Goal: Task Accomplishment & Management: Manage account settings

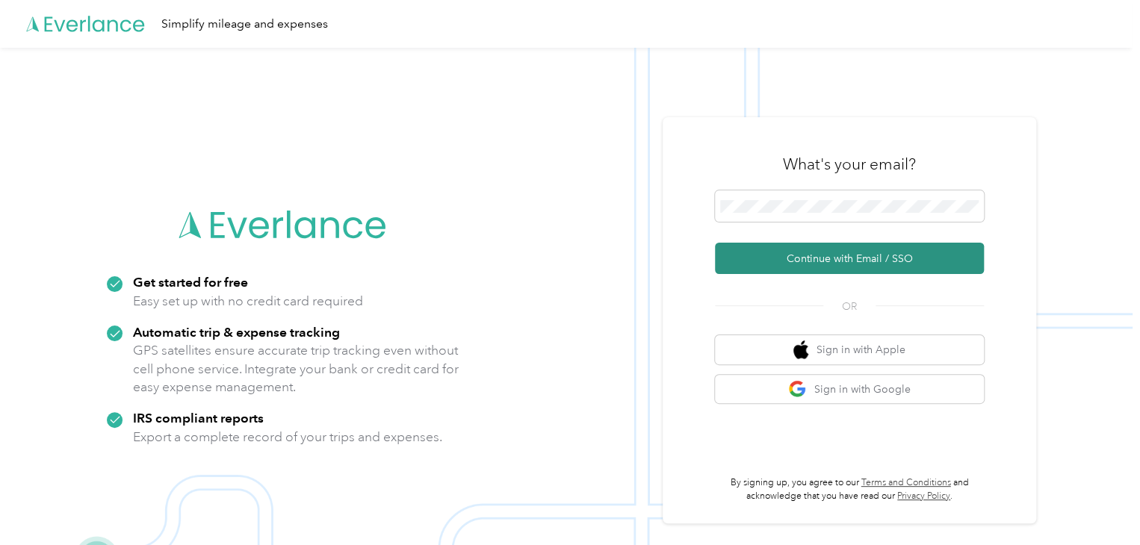
click at [754, 245] on button "Continue with Email / SSO" at bounding box center [849, 258] width 269 height 31
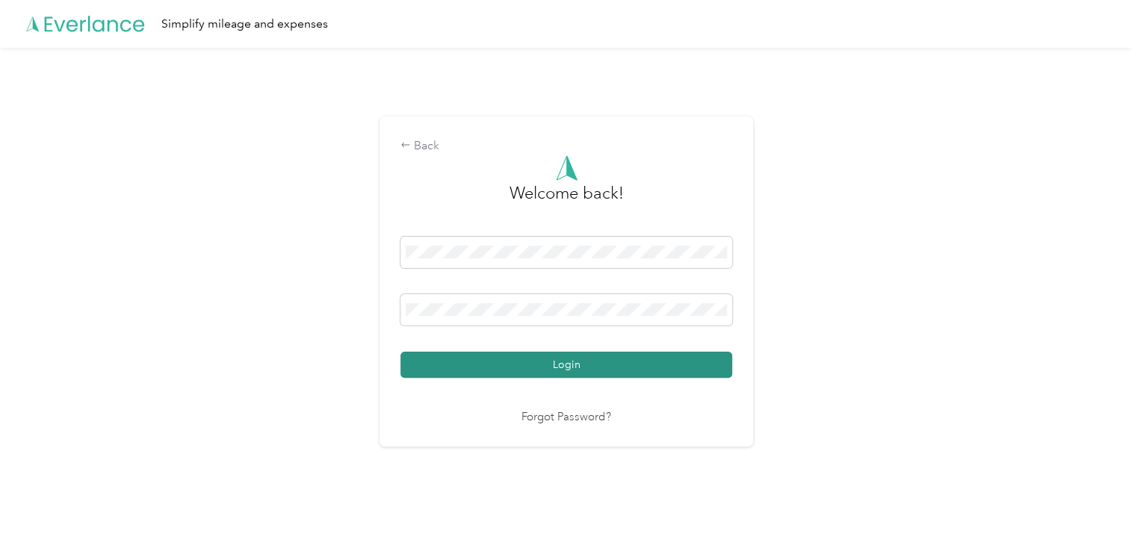
click at [559, 374] on button "Login" at bounding box center [566, 365] width 332 height 26
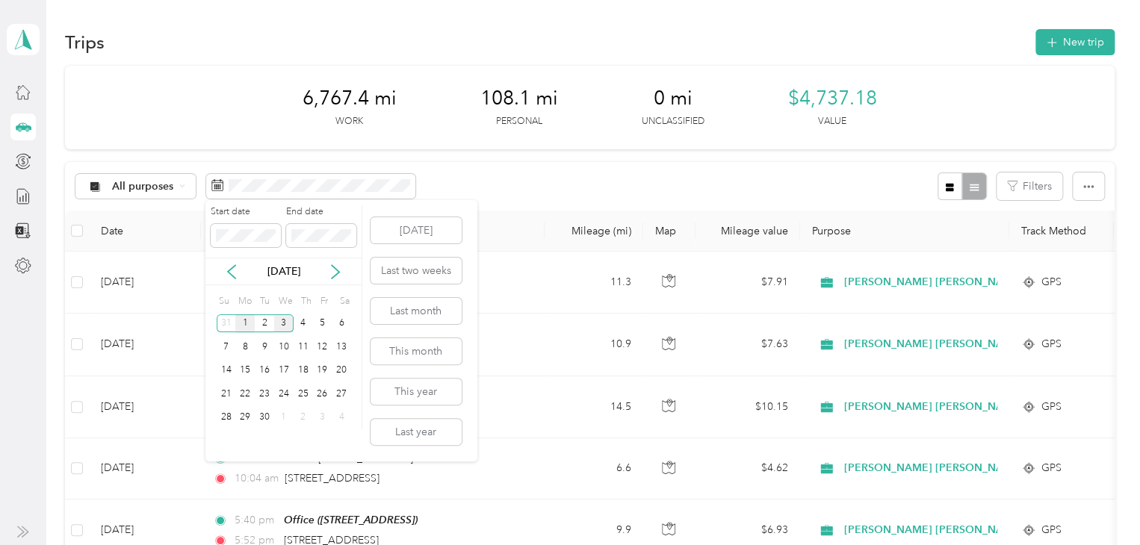
click at [248, 317] on div "1" at bounding box center [244, 324] width 19 height 19
click at [250, 368] on div "15" at bounding box center [244, 371] width 19 height 19
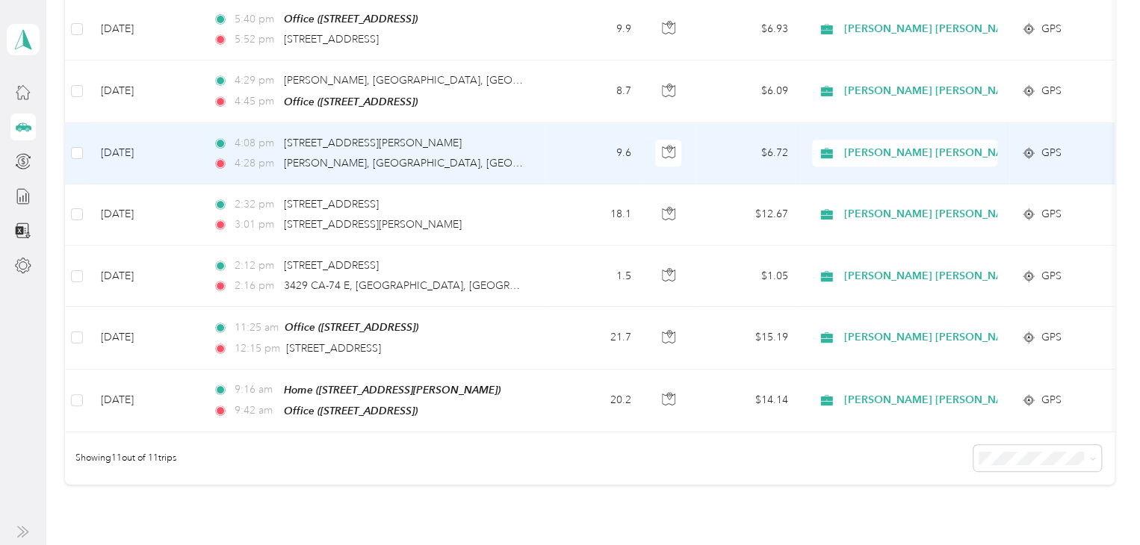
scroll to position [500, 0]
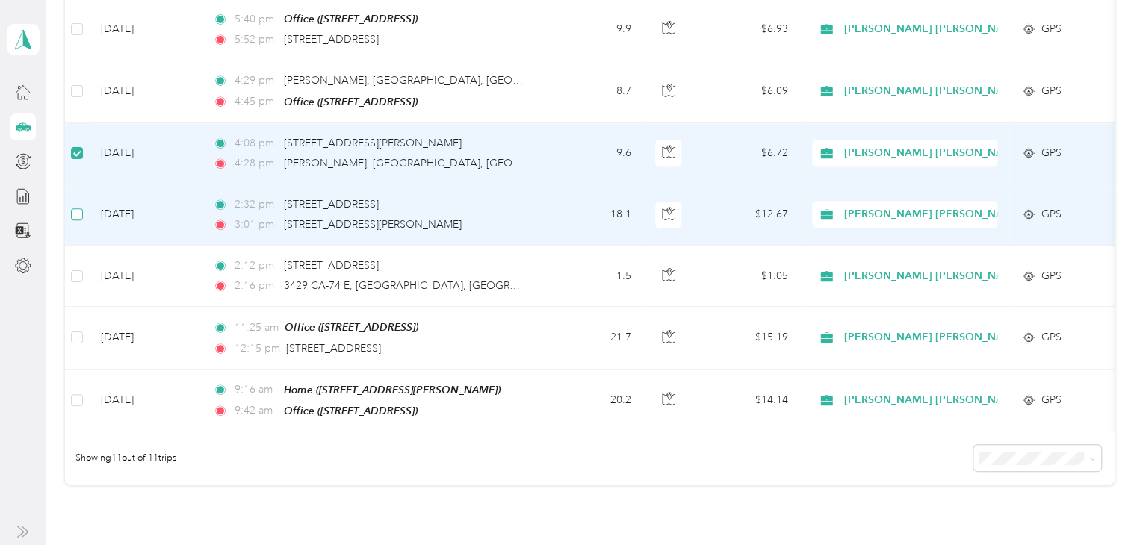
click at [81, 206] on label at bounding box center [77, 214] width 12 height 16
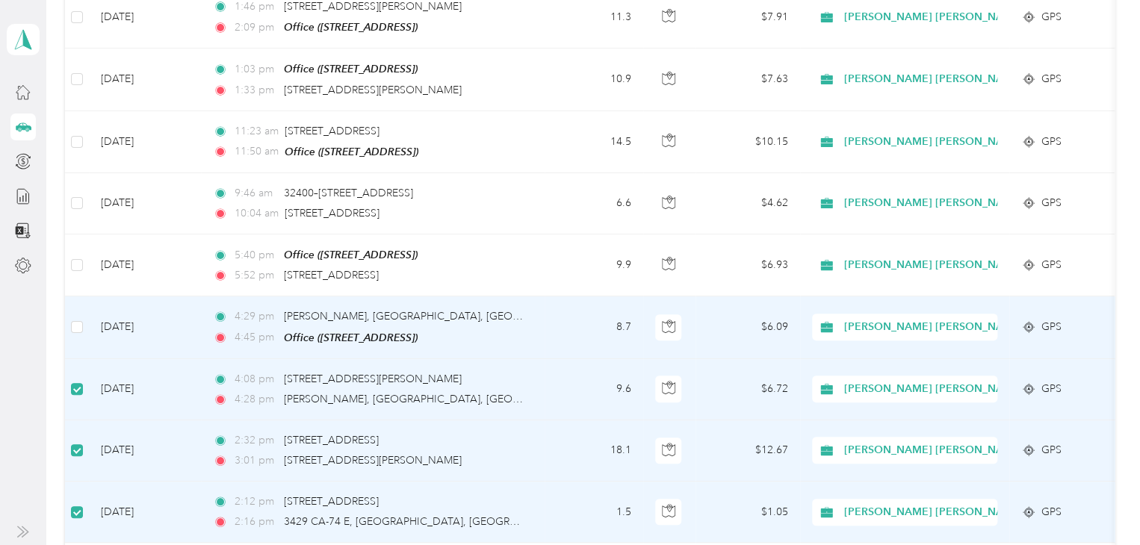
scroll to position [52, 0]
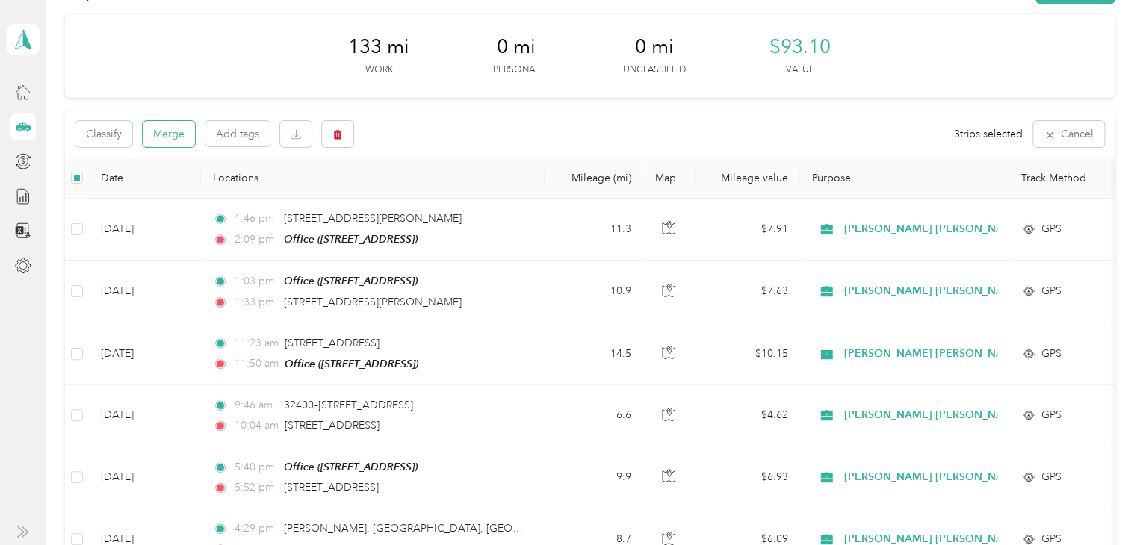
click at [176, 140] on button "Merge" at bounding box center [169, 134] width 52 height 26
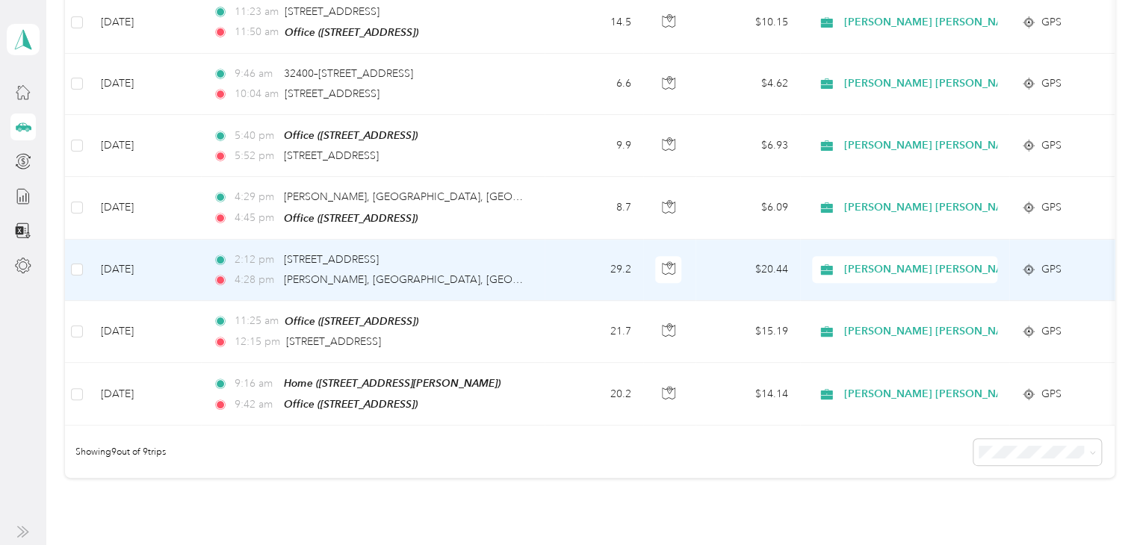
scroll to position [352, 0]
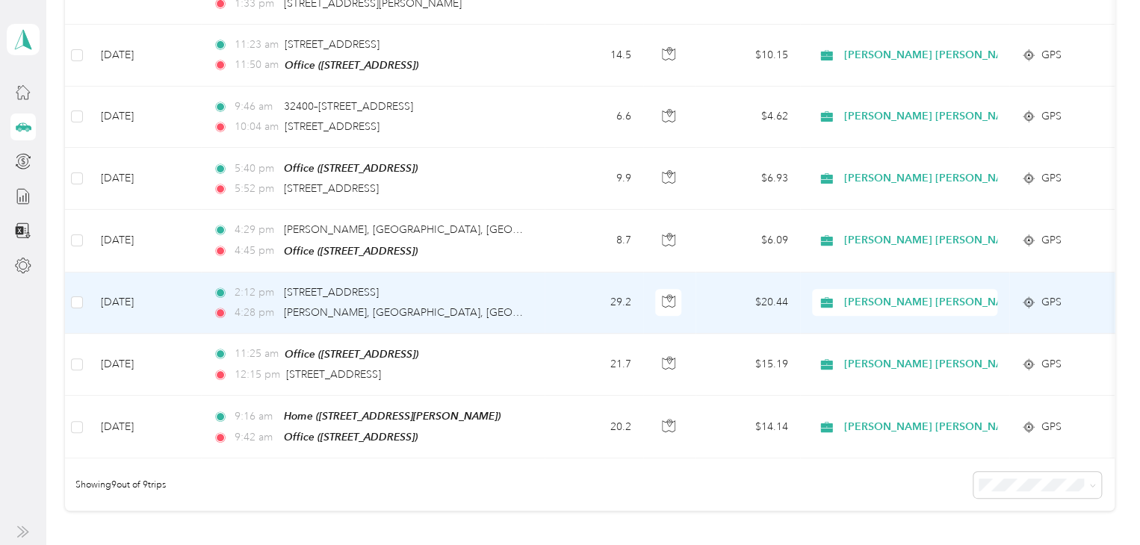
drag, startPoint x: 287, startPoint y: 284, endPoint x: 220, endPoint y: 312, distance: 72.7
click at [220, 312] on icon at bounding box center [220, 313] width 15 height 10
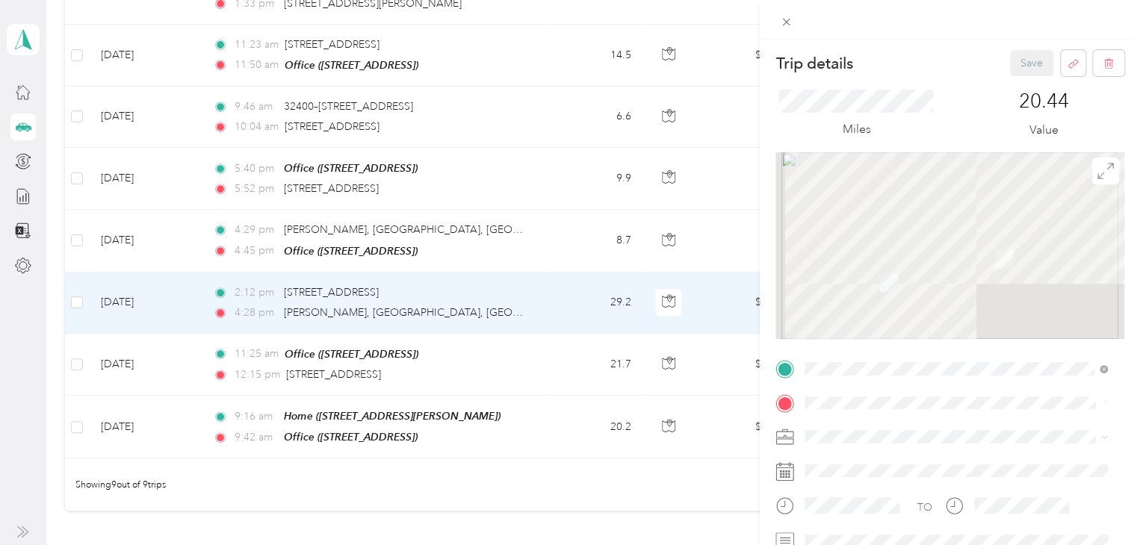
drag, startPoint x: 283, startPoint y: 291, endPoint x: 339, endPoint y: 294, distance: 56.1
click at [339, 294] on div "Trip details Save This trip cannot be edited because it is either under review,…" at bounding box center [570, 272] width 1140 height 545
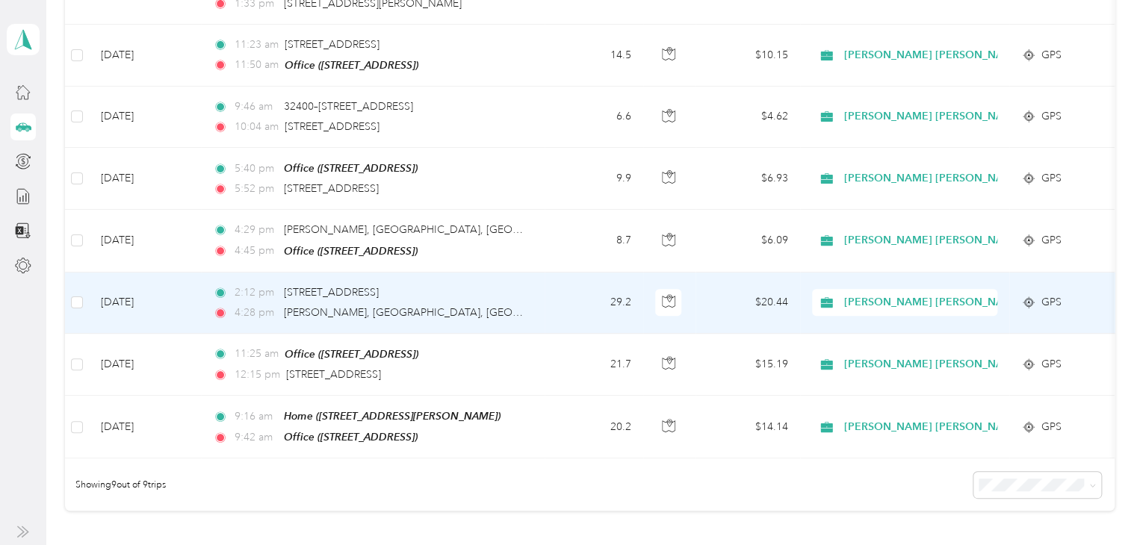
drag, startPoint x: 445, startPoint y: 285, endPoint x: 277, endPoint y: 288, distance: 168.1
click at [277, 288] on div "2:12 pm [STREET_ADDRESS]" at bounding box center [370, 293] width 314 height 16
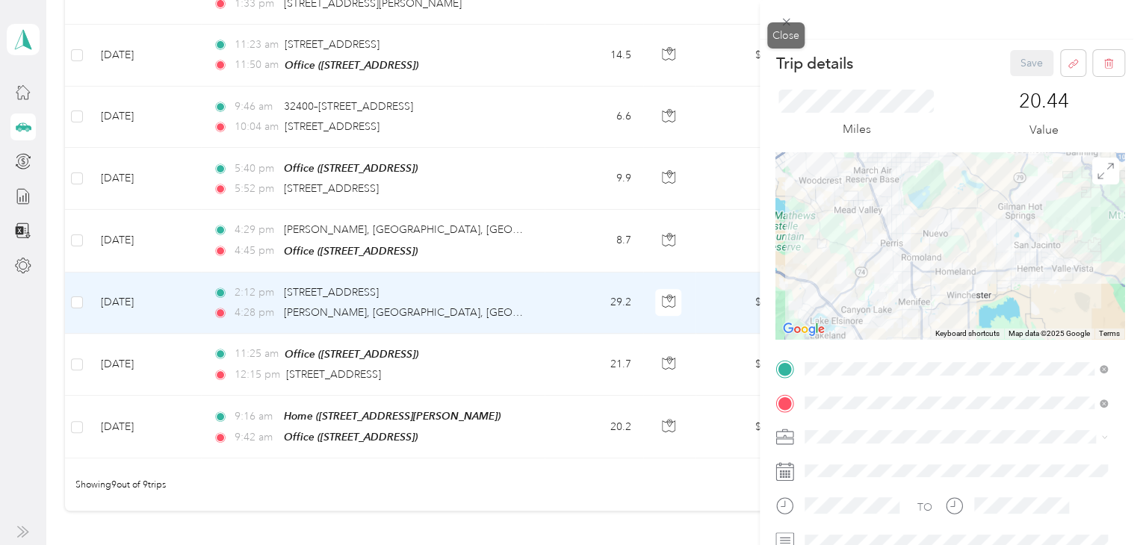
click at [784, 34] on div "Close" at bounding box center [785, 35] width 37 height 26
click at [788, 25] on icon at bounding box center [786, 22] width 13 height 13
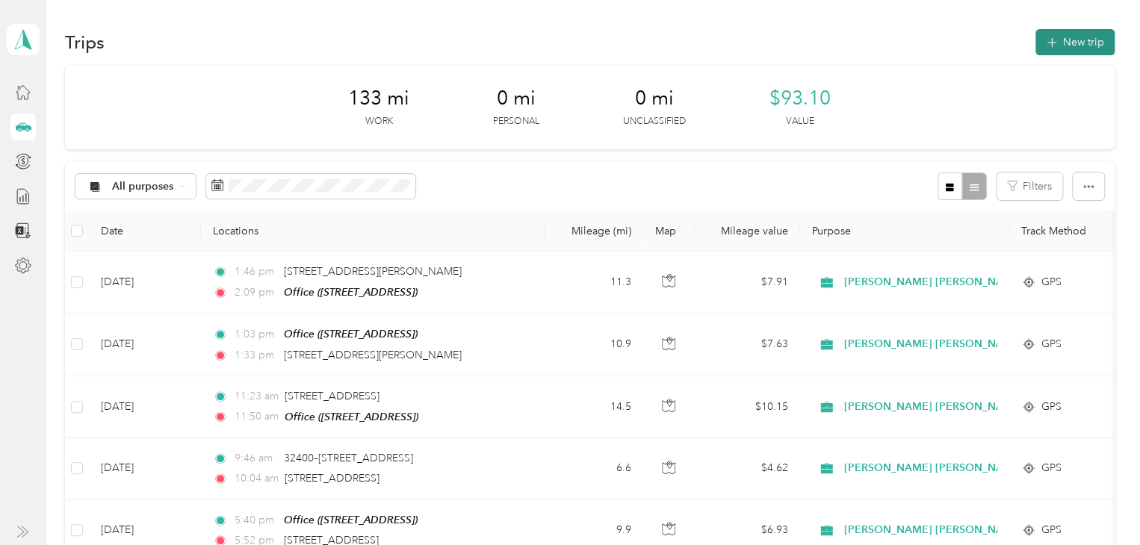
click at [1058, 44] on button "New trip" at bounding box center [1074, 42] width 79 height 26
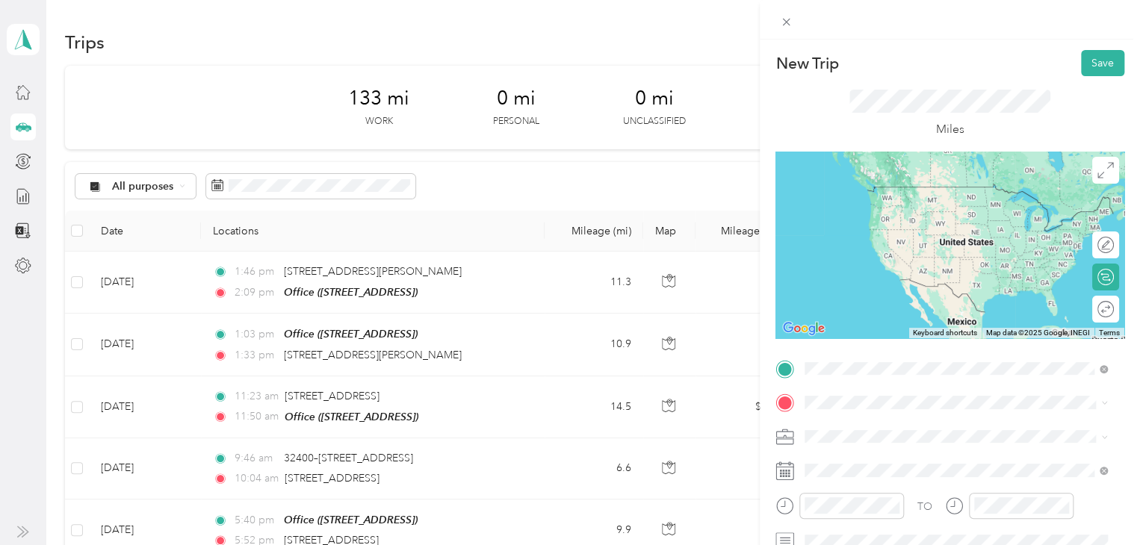
click at [982, 419] on span "[STREET_ADDRESS][US_STATE]" at bounding box center [907, 422] width 149 height 13
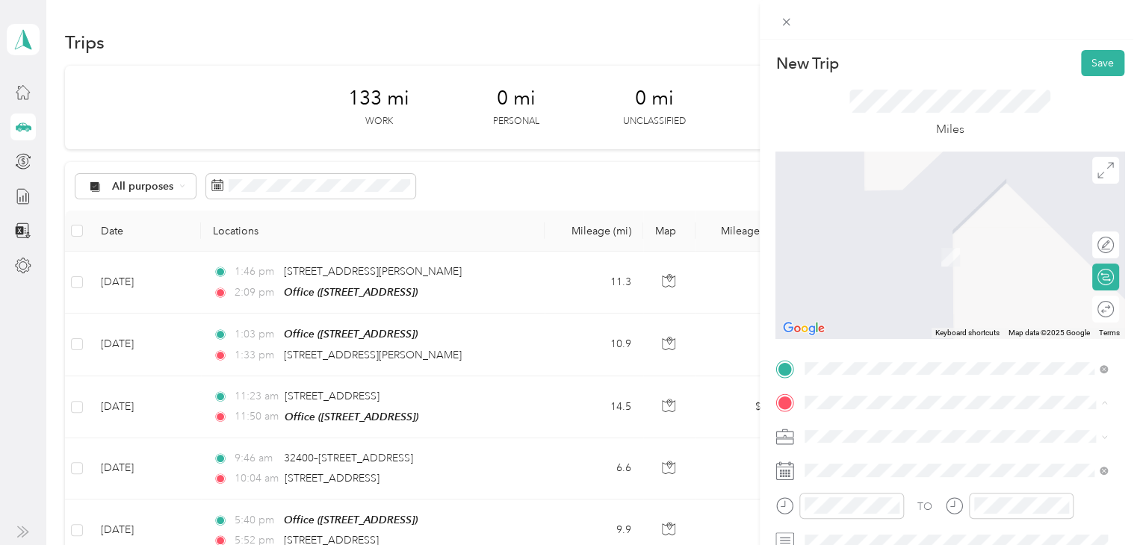
click at [1090, 79] on div "Miles" at bounding box center [949, 113] width 349 height 75
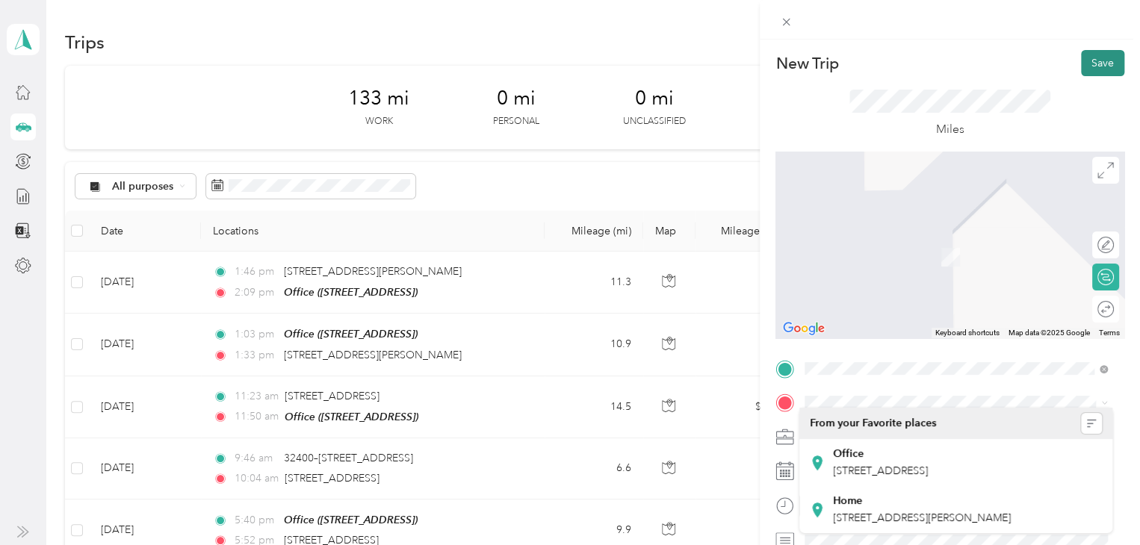
click at [1091, 64] on button "Save" at bounding box center [1102, 63] width 43 height 26
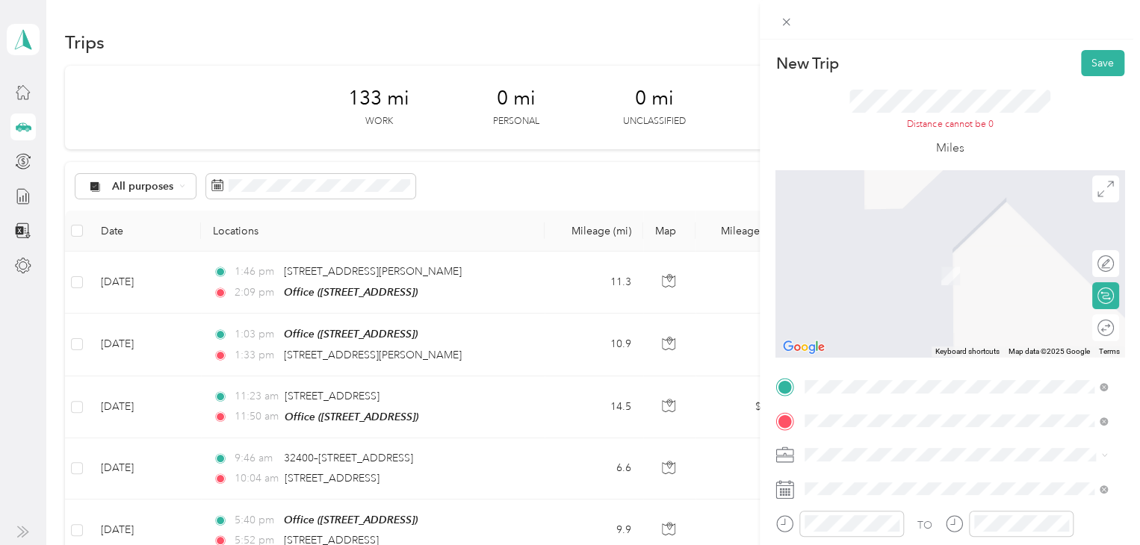
click at [901, 246] on span "[STREET_ADDRESS][US_STATE]" at bounding box center [907, 238] width 149 height 13
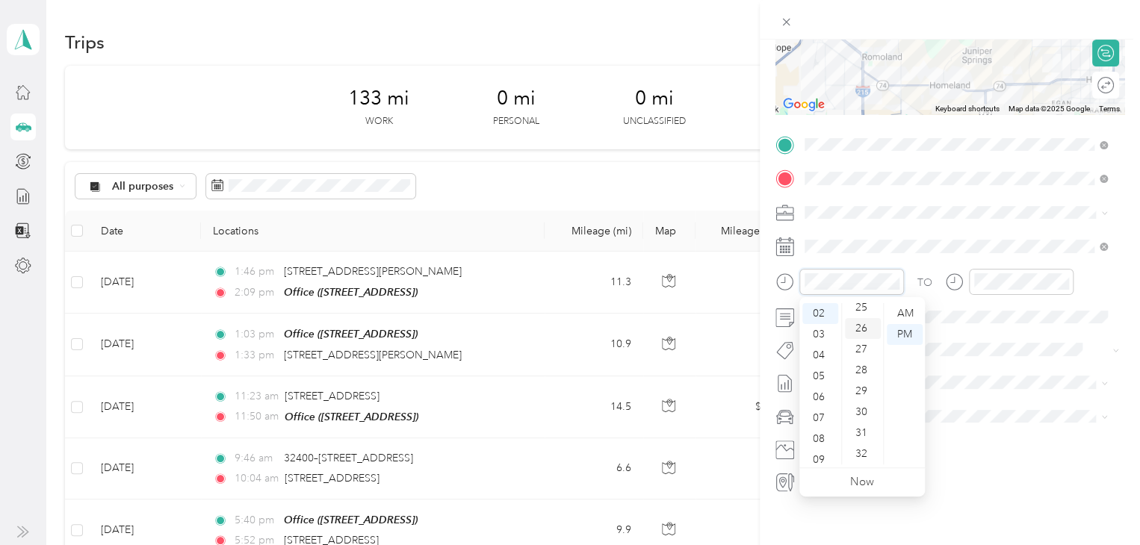
scroll to position [454, 0]
click at [861, 319] on div "22" at bounding box center [863, 319] width 36 height 21
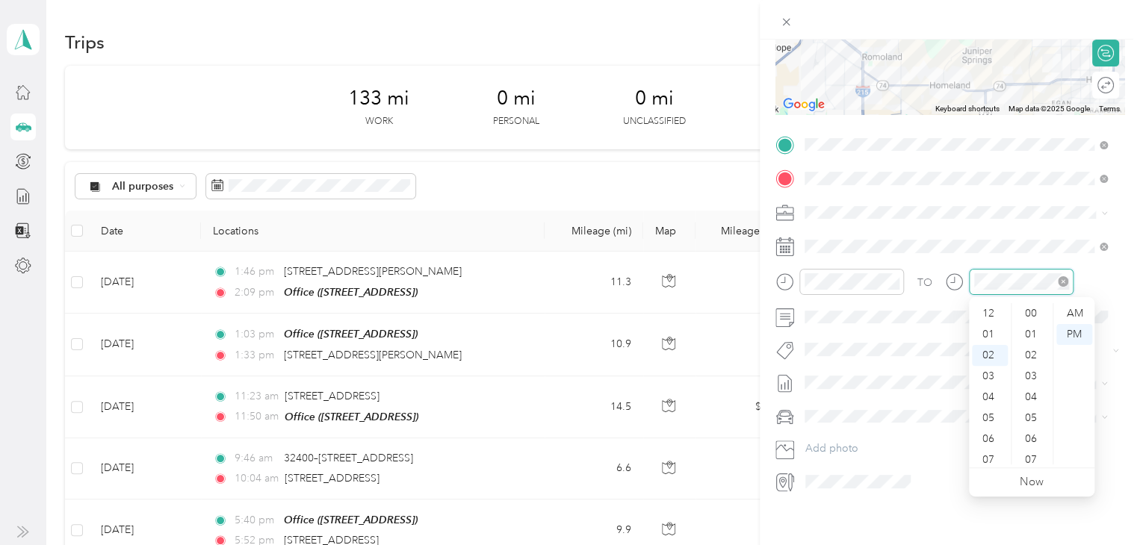
scroll to position [753, 0]
click at [992, 339] on div "03" at bounding box center [990, 334] width 36 height 21
click at [1034, 388] on div "25" at bounding box center [1033, 382] width 36 height 21
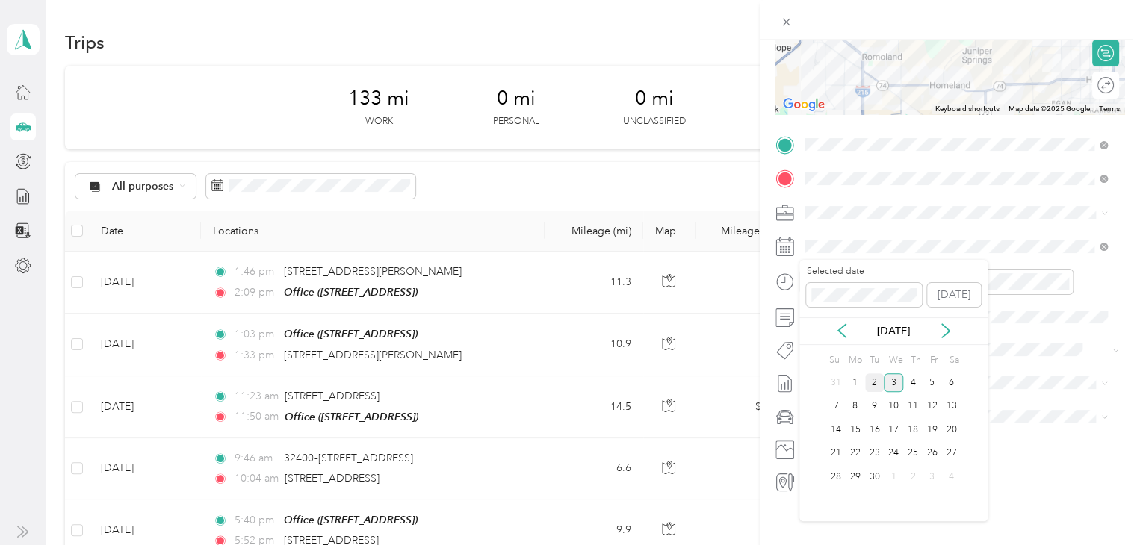
click at [873, 380] on div "2" at bounding box center [874, 383] width 19 height 19
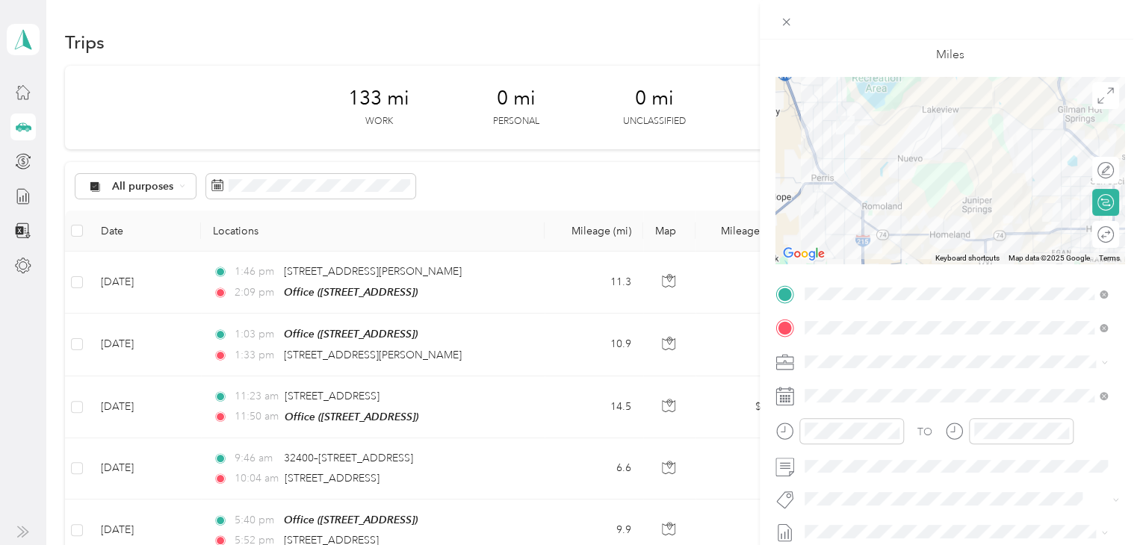
click at [944, 240] on div at bounding box center [949, 170] width 349 height 187
click at [950, 241] on div at bounding box center [949, 170] width 349 height 187
click at [964, 237] on div at bounding box center [949, 170] width 349 height 187
click at [970, 241] on div at bounding box center [949, 170] width 349 height 187
click at [972, 243] on div at bounding box center [949, 170] width 349 height 187
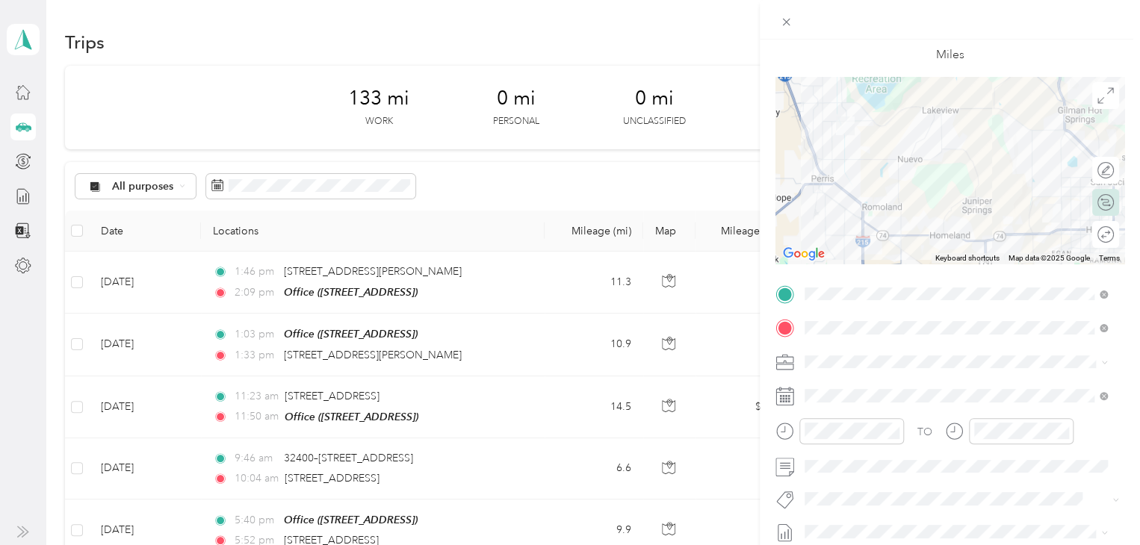
click at [1114, 201] on div "Calculate route" at bounding box center [1114, 203] width 0 height 16
click at [1100, 202] on div at bounding box center [1106, 202] width 13 height 13
click at [1090, 202] on div at bounding box center [1098, 203] width 31 height 16
click at [887, 155] on div at bounding box center [949, 170] width 349 height 187
drag, startPoint x: 891, startPoint y: 161, endPoint x: 894, endPoint y: 180, distance: 19.8
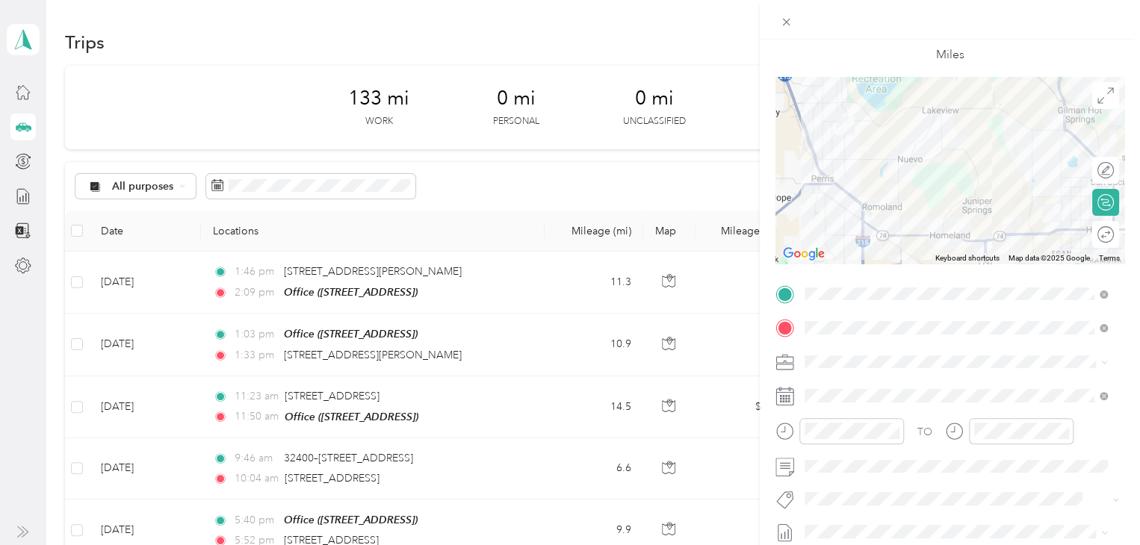
click at [891, 162] on div at bounding box center [949, 170] width 349 height 187
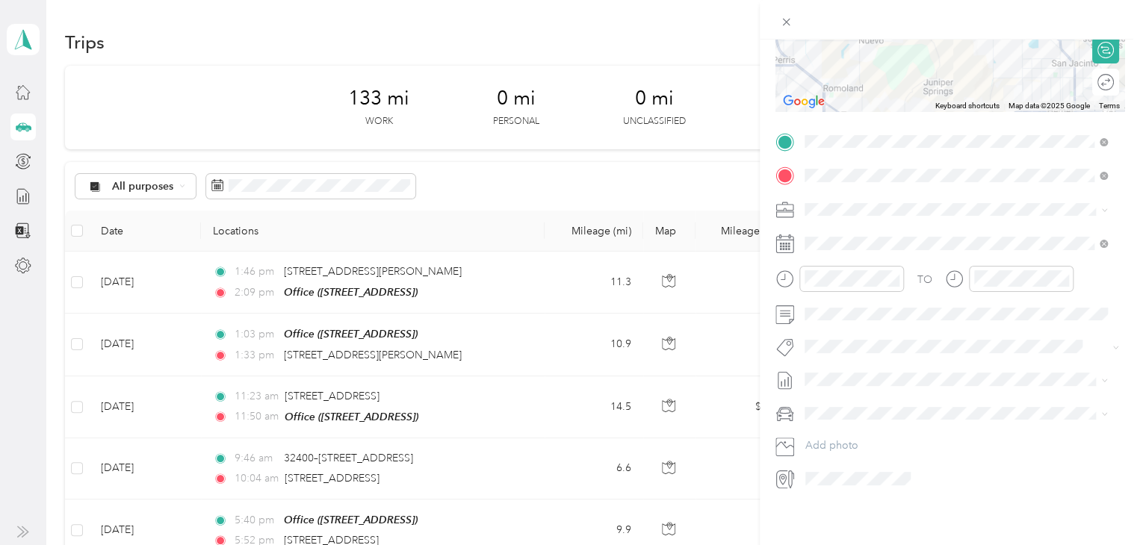
scroll to position [0, 0]
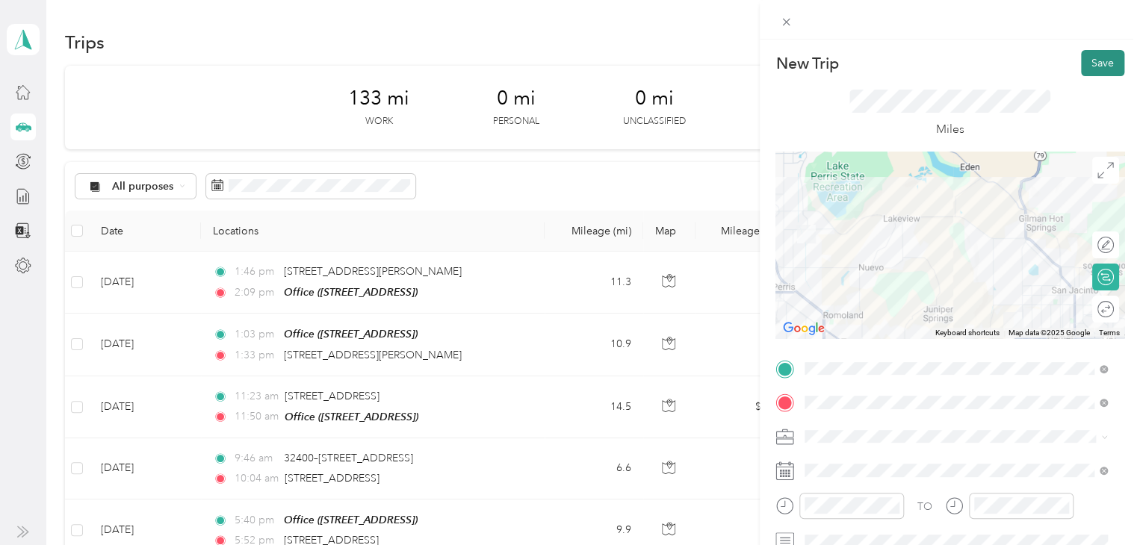
click at [1096, 59] on button "Save" at bounding box center [1102, 63] width 43 height 26
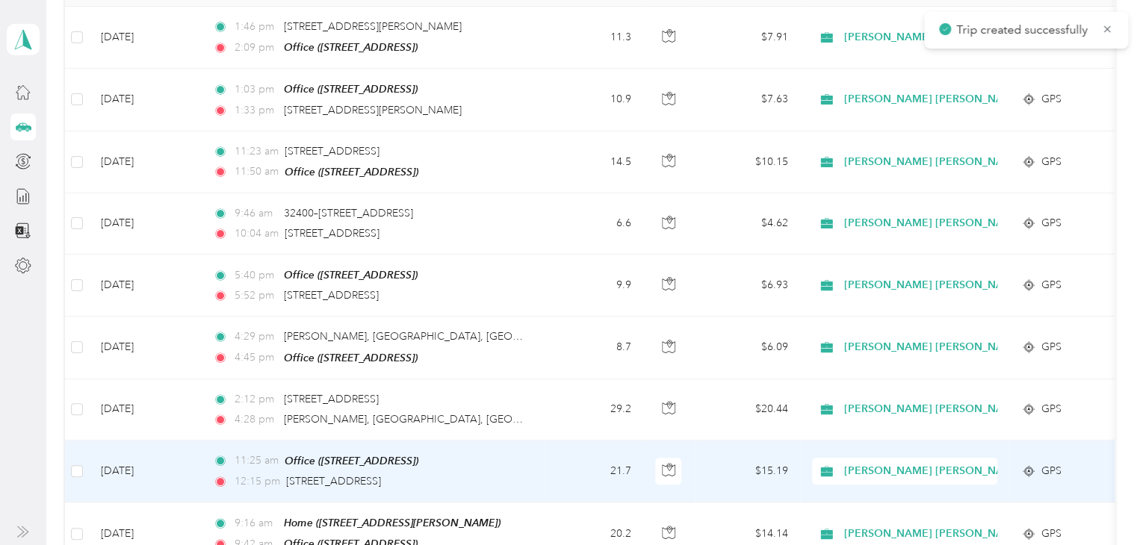
scroll to position [448, 0]
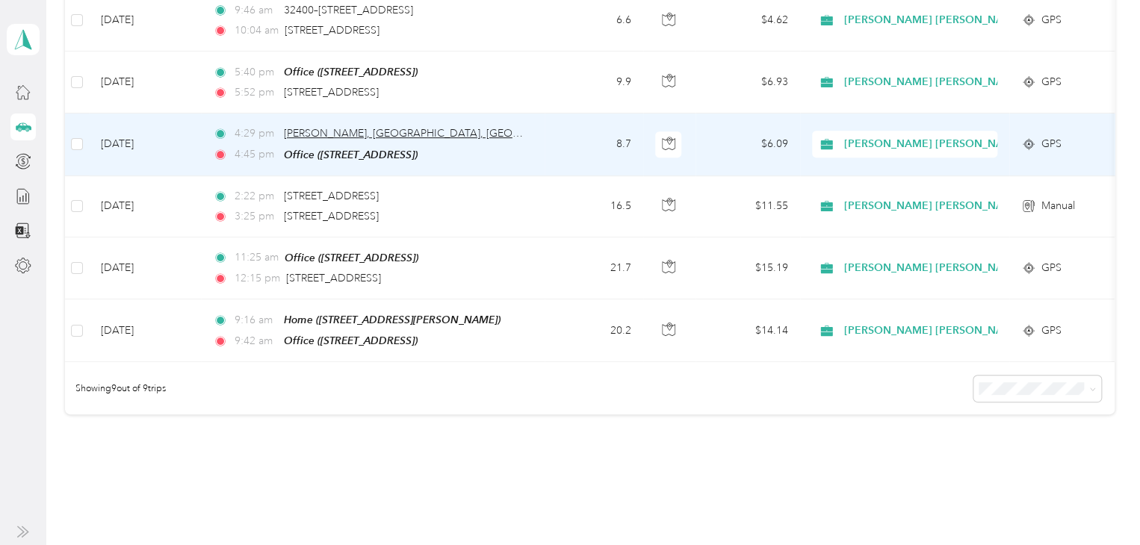
click at [398, 129] on span "[PERSON_NAME], [GEOGRAPHIC_DATA], [GEOGRAPHIC_DATA], [GEOGRAPHIC_DATA]" at bounding box center [496, 133] width 424 height 13
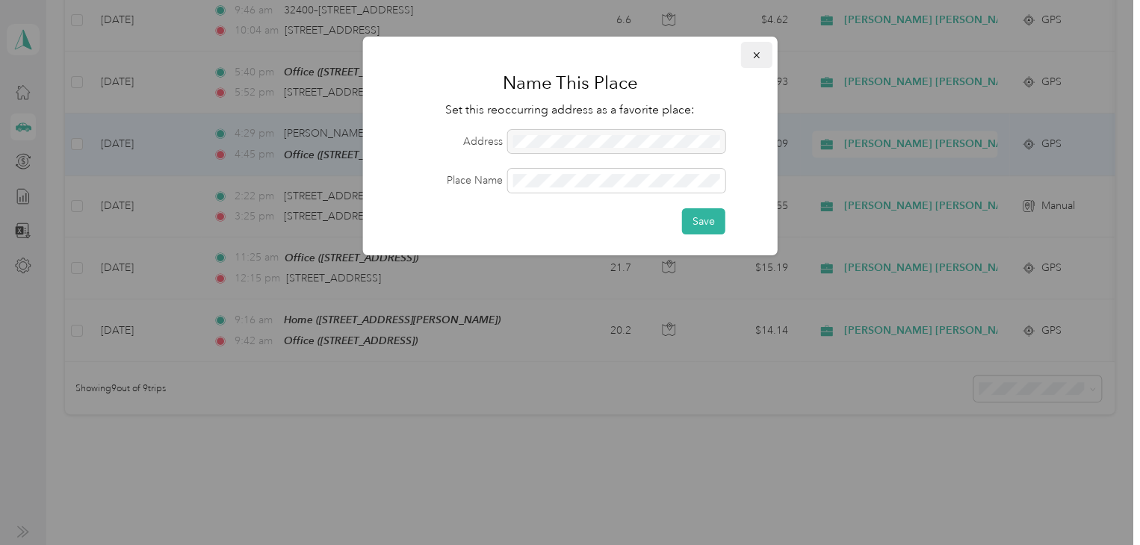
click at [744, 58] on button "button" at bounding box center [756, 55] width 31 height 26
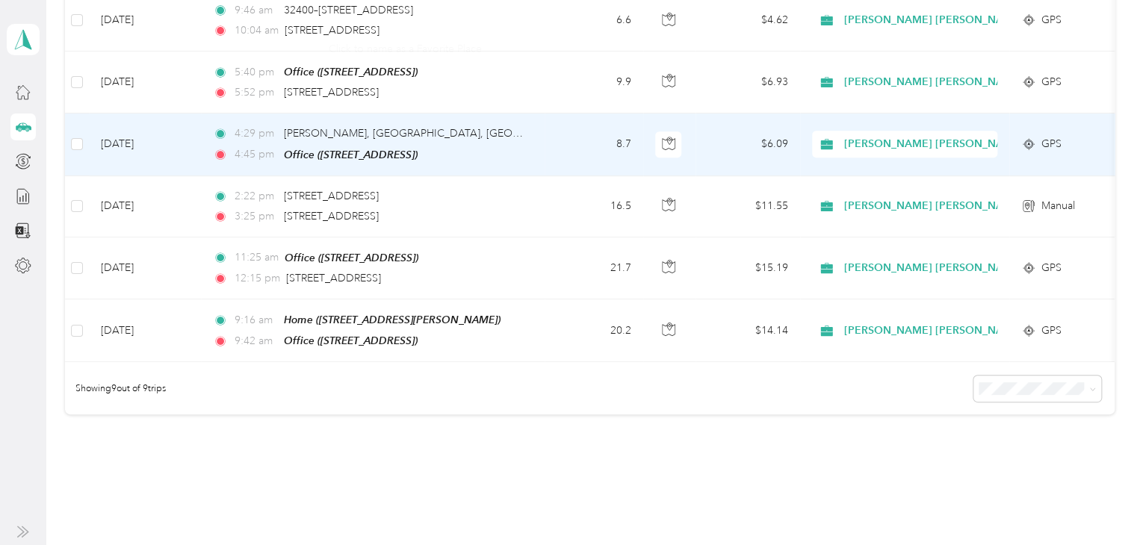
click at [527, 126] on td "4:29 pm [PERSON_NAME][GEOGRAPHIC_DATA] 4:45 pm Office ([STREET_ADDRESS])" at bounding box center [373, 145] width 344 height 62
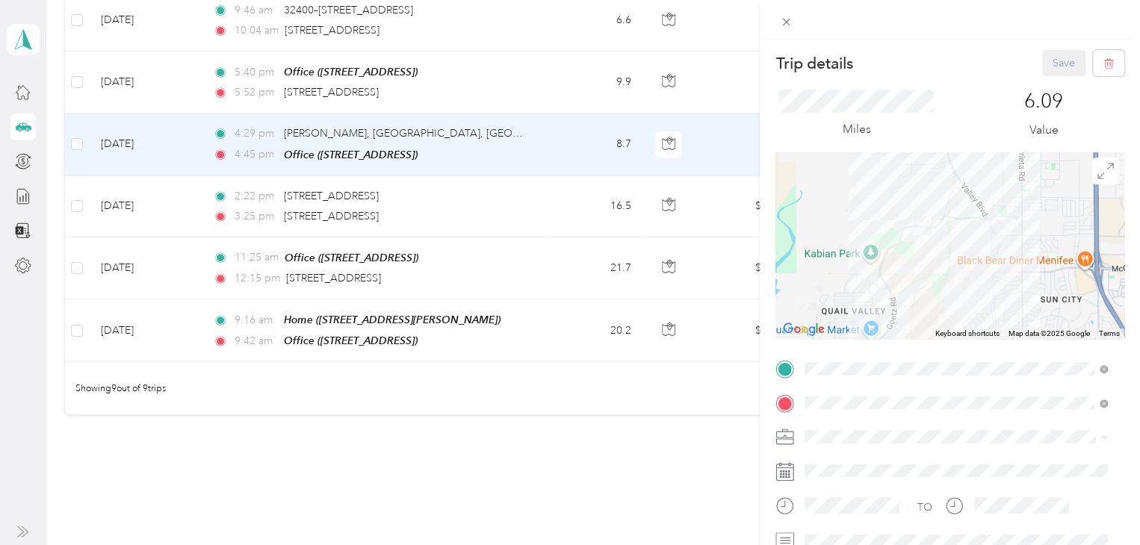
drag, startPoint x: 923, startPoint y: 201, endPoint x: 943, endPoint y: 315, distance: 115.2
click at [943, 315] on div at bounding box center [949, 245] width 349 height 187
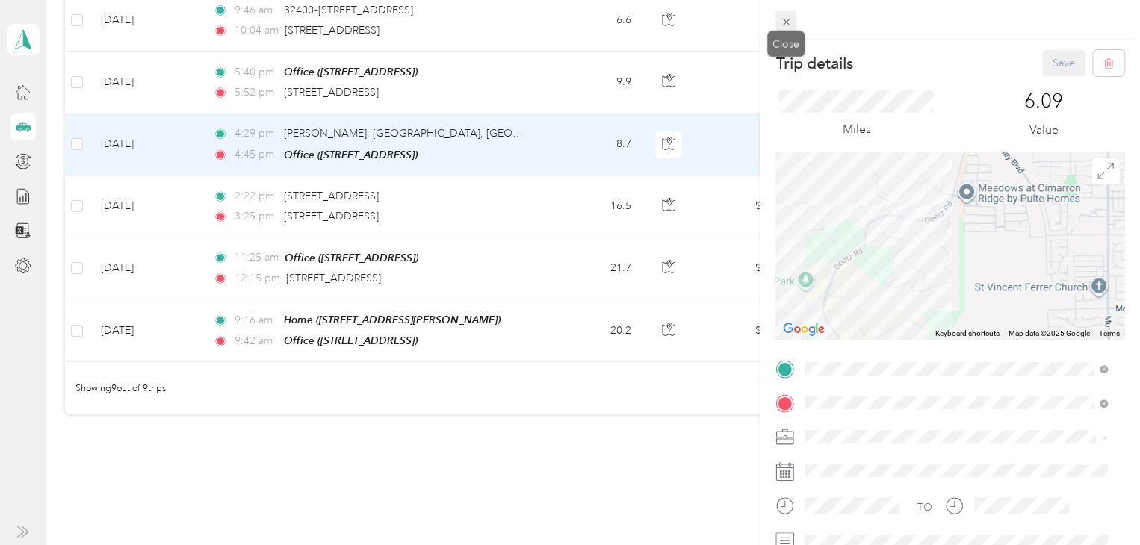
click at [790, 14] on span at bounding box center [785, 21] width 21 height 21
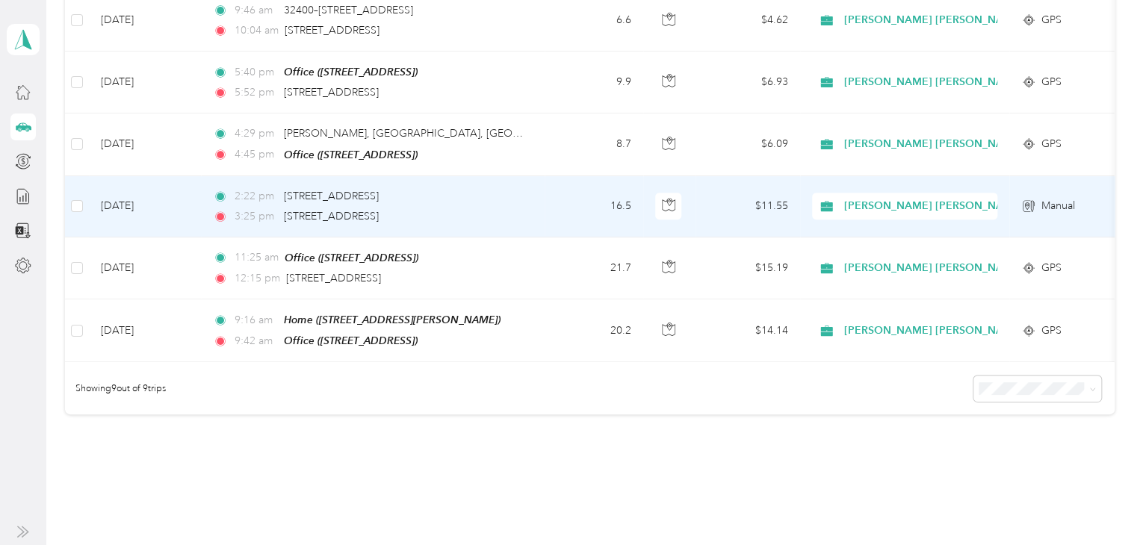
drag, startPoint x: 439, startPoint y: 214, endPoint x: 278, endPoint y: 225, distance: 161.0
click at [278, 225] on td "2:22 pm [STREET_ADDRESS] 3:25 pm [STREET_ADDRESS]" at bounding box center [373, 206] width 344 height 61
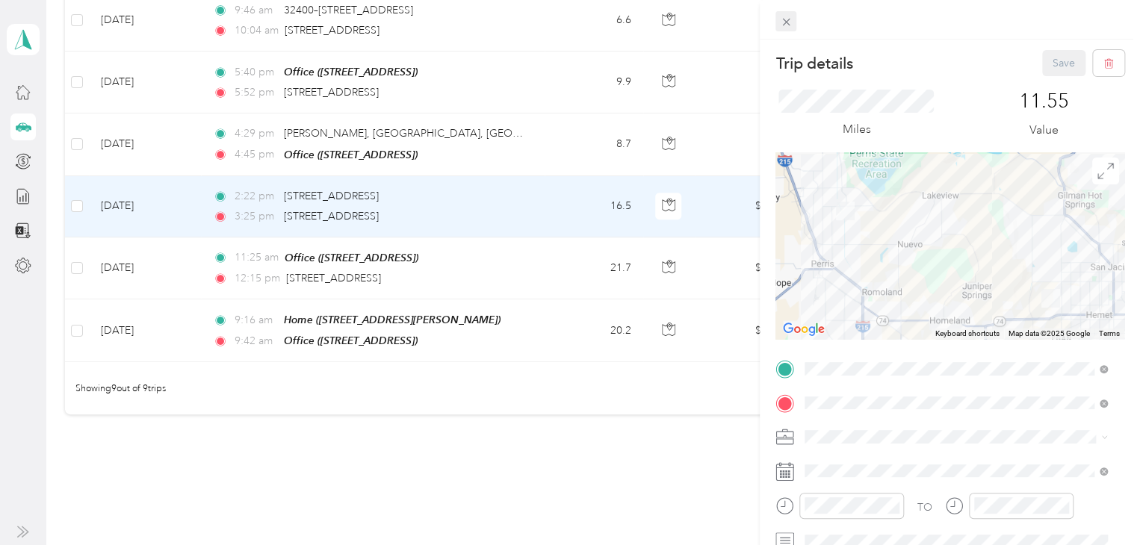
click at [784, 545] on div "Trip details Save This trip cannot be edited because it is either under review,…" at bounding box center [566, 545] width 1133 height 0
click at [783, 28] on span at bounding box center [785, 21] width 21 height 21
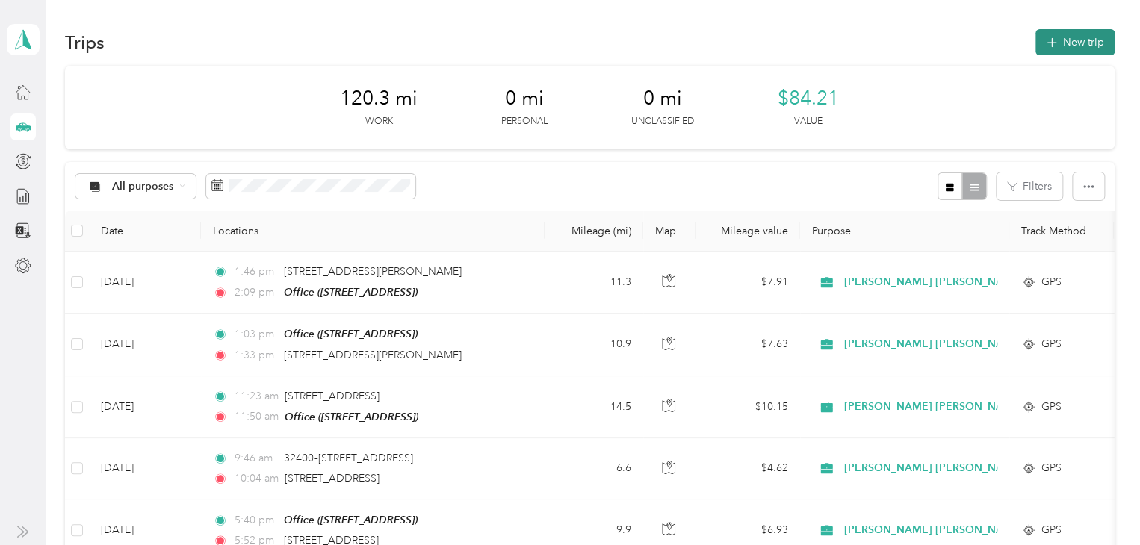
click at [1085, 43] on button "New trip" at bounding box center [1074, 42] width 79 height 26
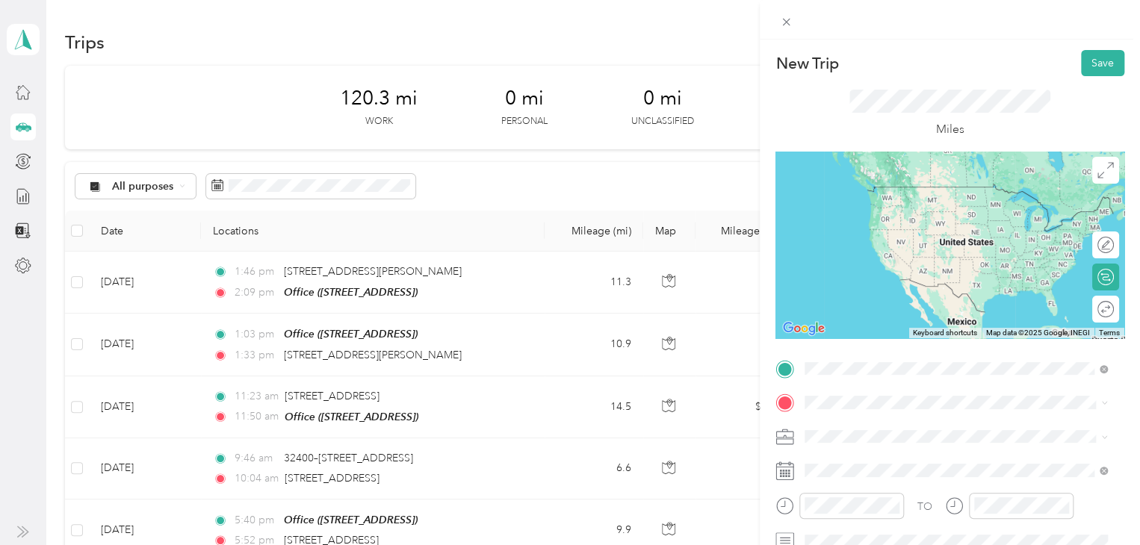
click at [858, 130] on div "Miles" at bounding box center [950, 114] width 202 height 49
click at [905, 209] on span "[STREET_ADDRESS][US_STATE]" at bounding box center [907, 202] width 149 height 13
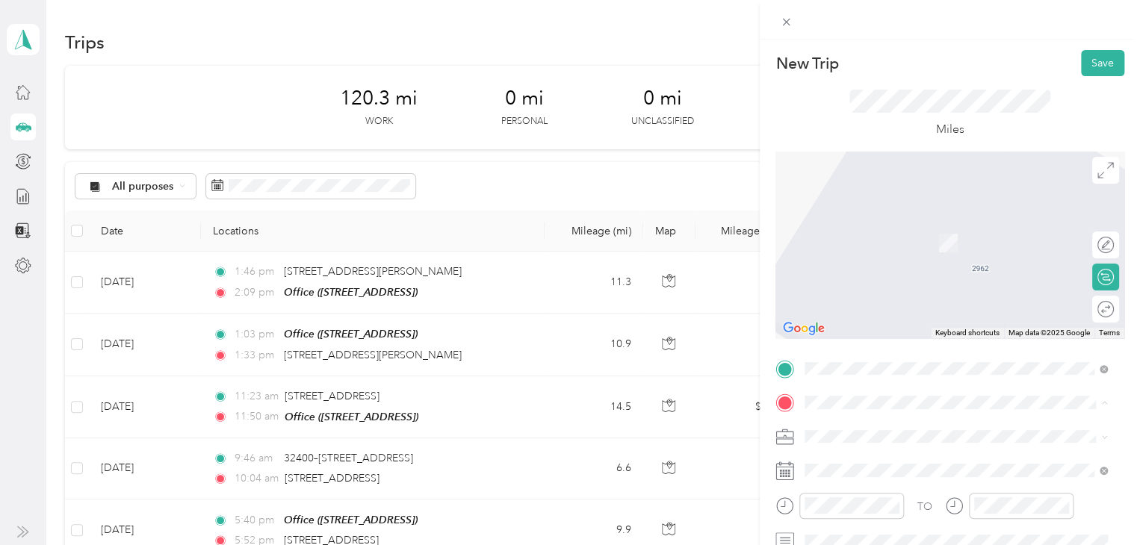
click at [872, 479] on span "[STREET_ADDRESS]" at bounding box center [880, 478] width 95 height 13
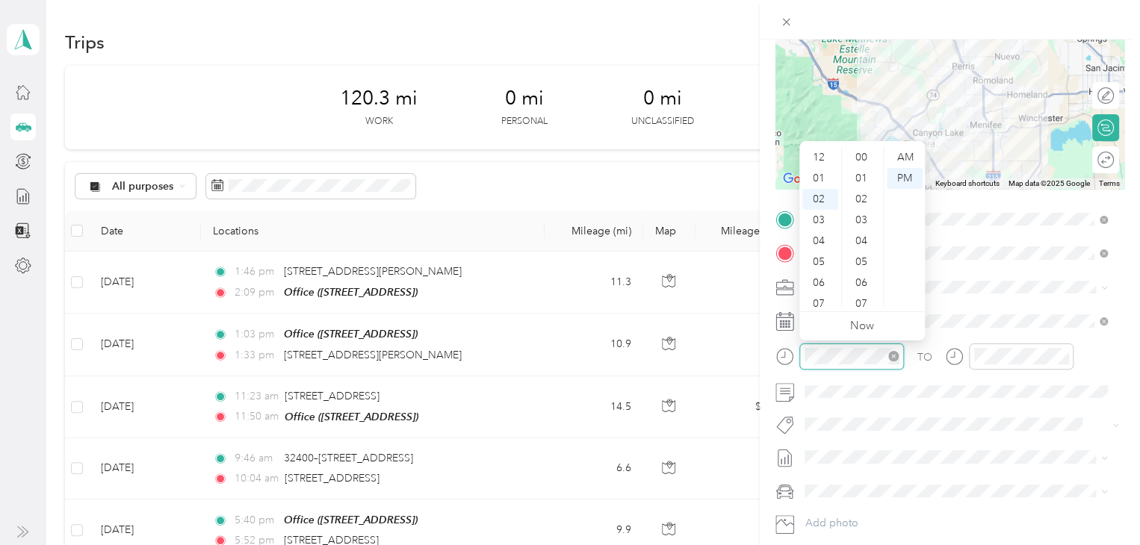
scroll to position [816, 0]
click at [822, 204] on div "04" at bounding box center [820, 199] width 36 height 21
click at [861, 178] on div "15" at bounding box center [863, 178] width 36 height 21
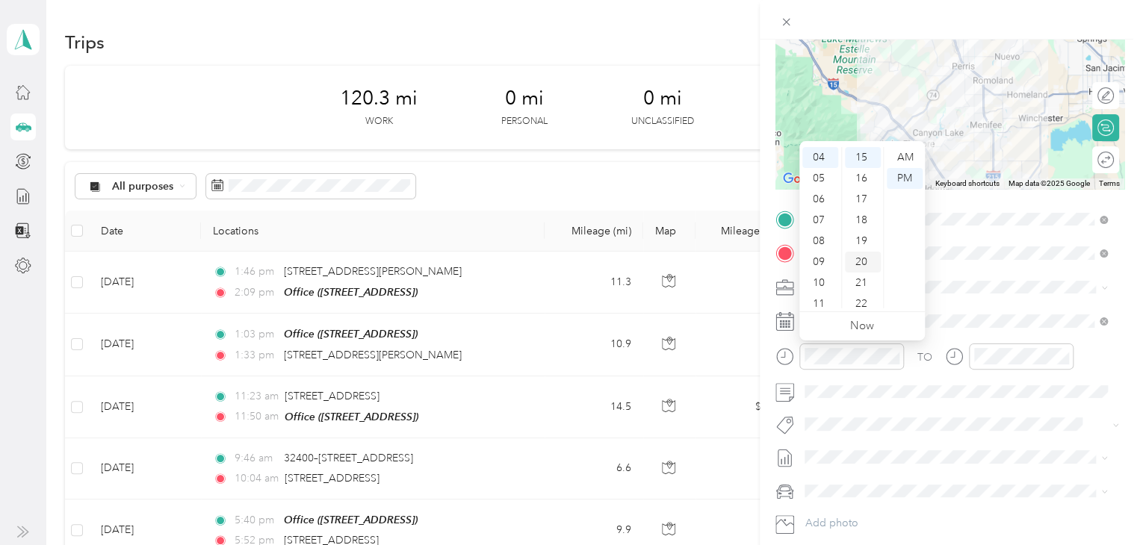
click at [855, 252] on div "20" at bounding box center [863, 262] width 36 height 21
click at [864, 167] on div "17" at bounding box center [863, 169] width 36 height 21
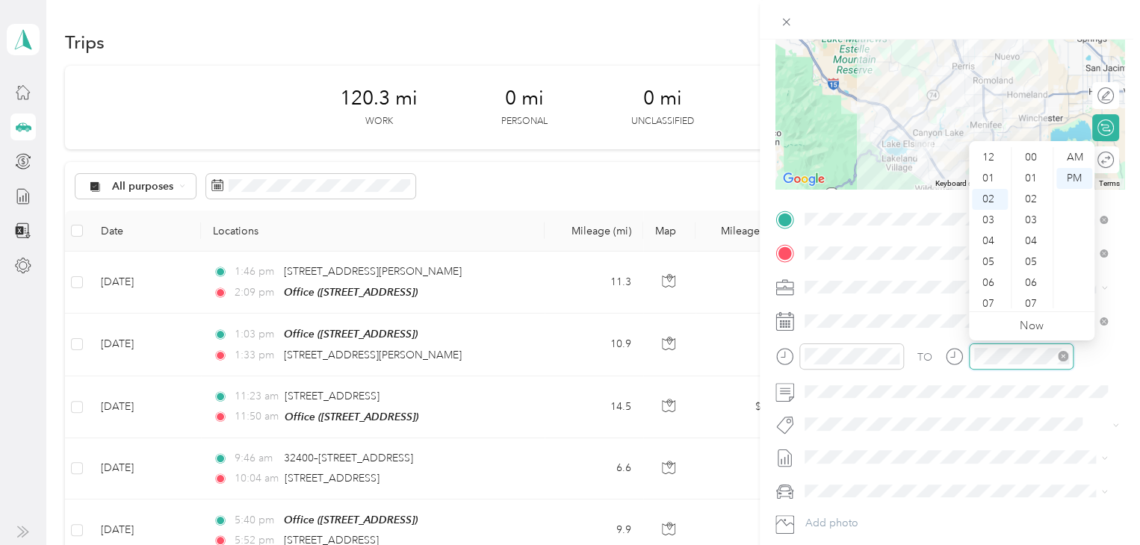
scroll to position [816, 0]
click at [976, 196] on div "04" at bounding box center [990, 199] width 36 height 21
click at [1028, 279] on div "45" at bounding box center [1033, 283] width 36 height 21
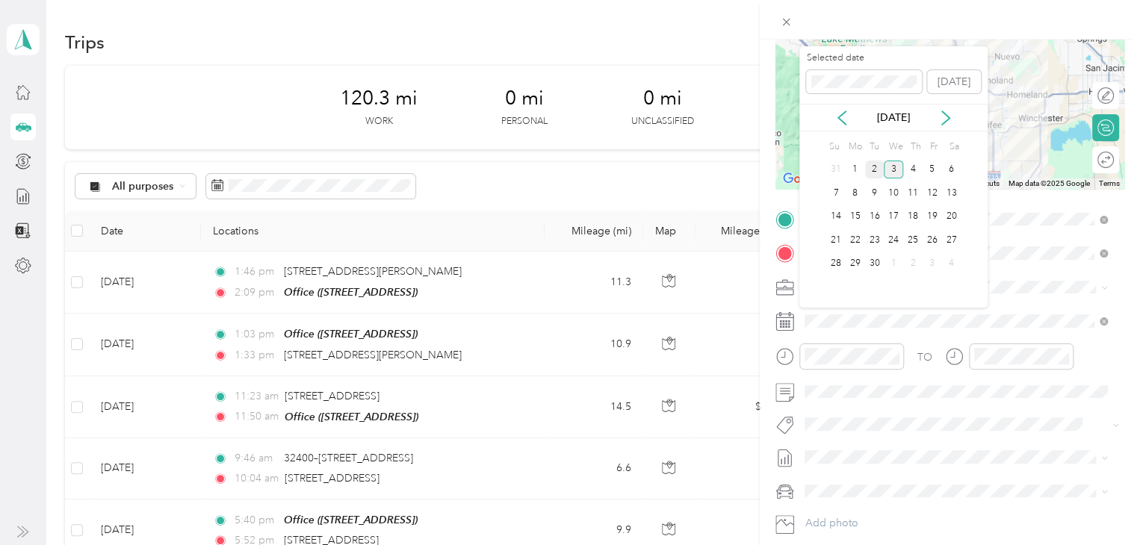
click at [877, 164] on div "2" at bounding box center [874, 170] width 19 height 19
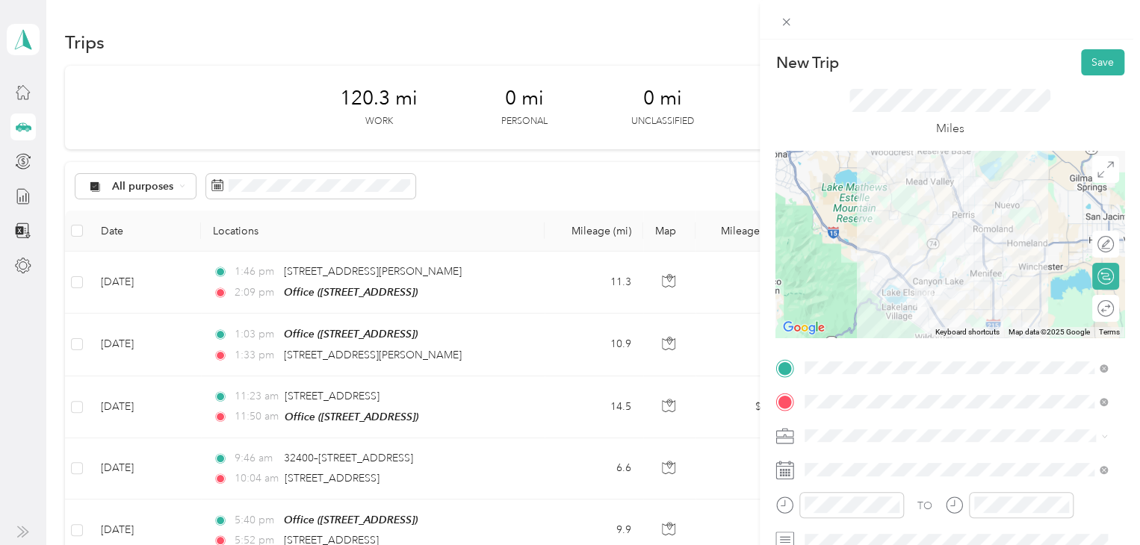
scroll to position [0, 0]
click at [1091, 58] on button "Save" at bounding box center [1102, 63] width 43 height 26
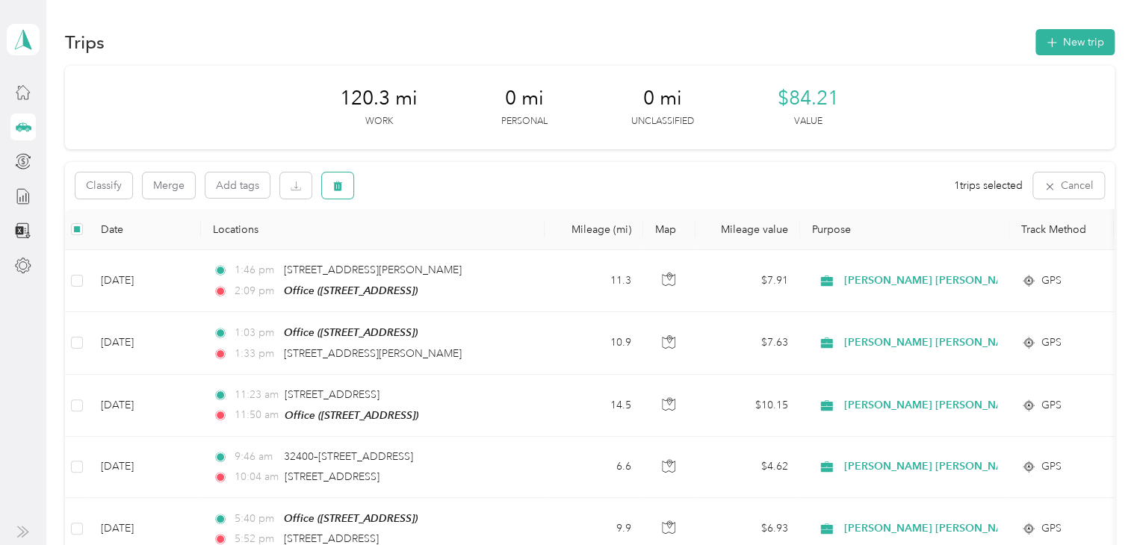
click at [327, 176] on button "button" at bounding box center [337, 186] width 31 height 26
click at [450, 252] on button "Yes" at bounding box center [448, 248] width 29 height 24
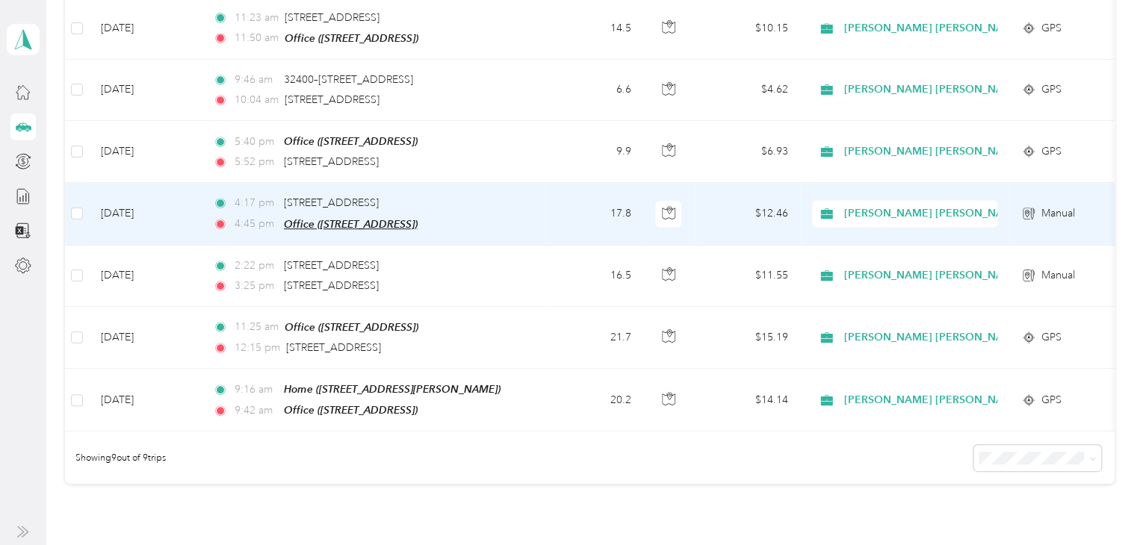
scroll to position [229, 0]
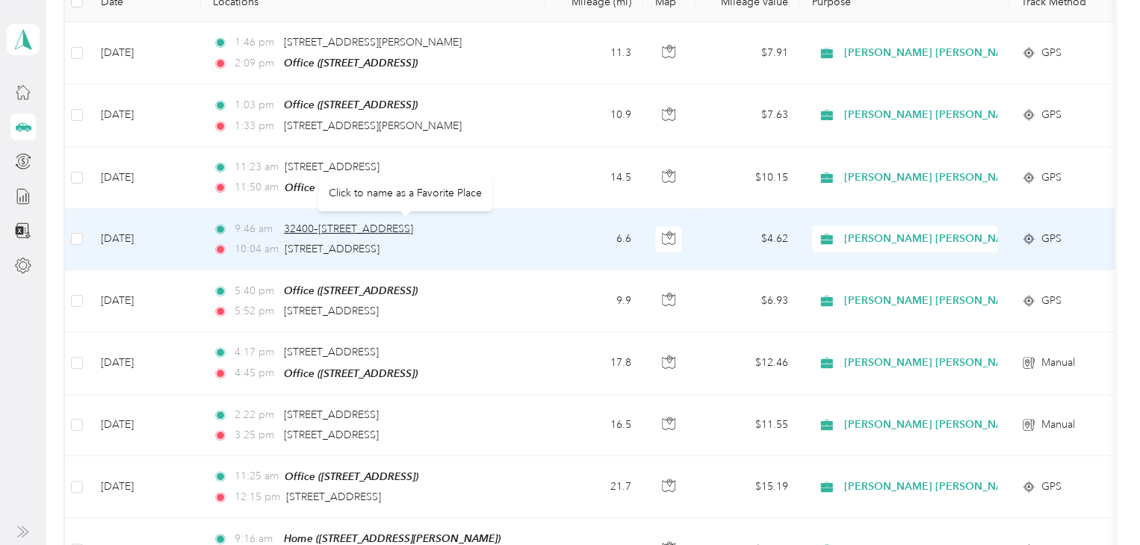
click at [413, 230] on span "32400–[STREET_ADDRESS]" at bounding box center [348, 229] width 129 height 13
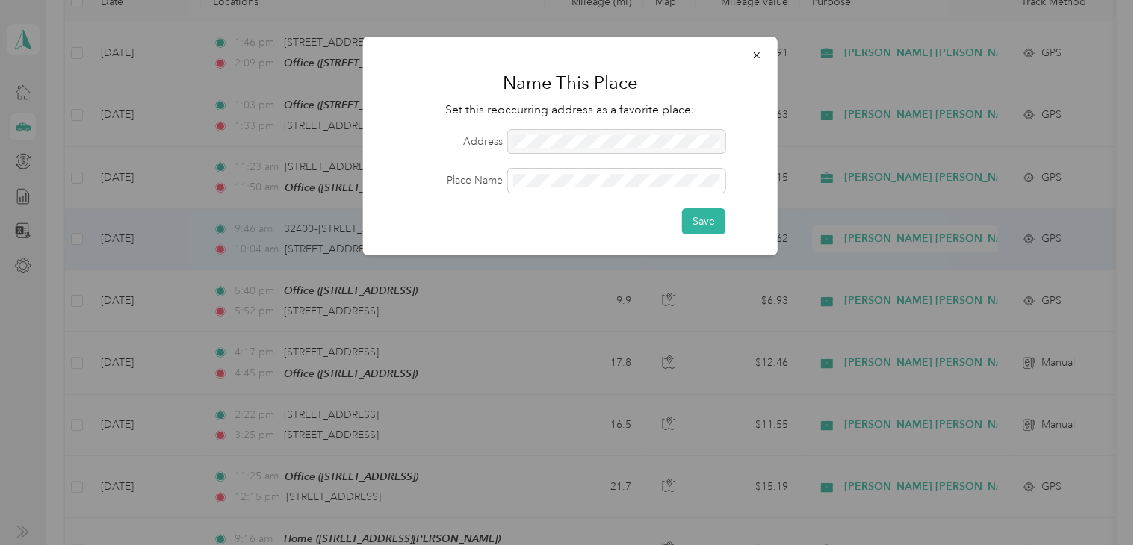
click at [592, 139] on div at bounding box center [616, 142] width 217 height 24
click at [764, 66] on button "button" at bounding box center [756, 55] width 31 height 26
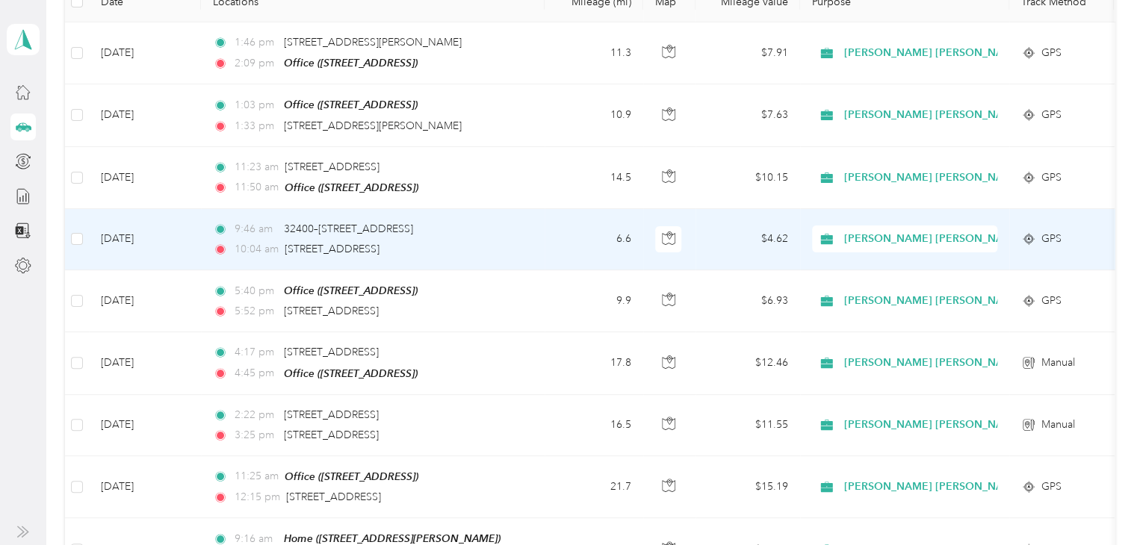
click at [564, 247] on td "6.6" at bounding box center [594, 239] width 99 height 61
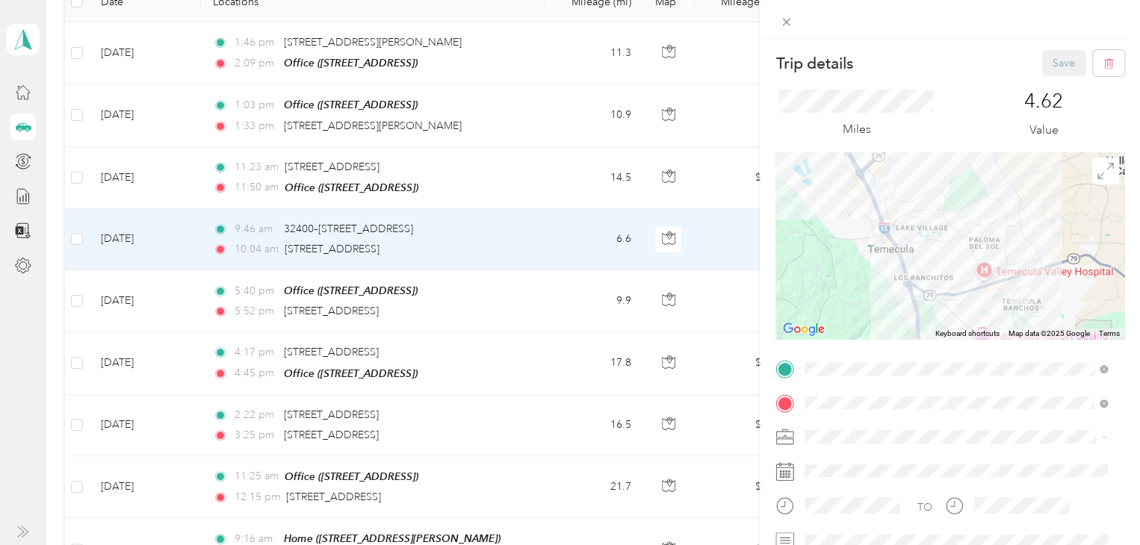
click at [863, 219] on div "Home" at bounding box center [922, 223] width 178 height 13
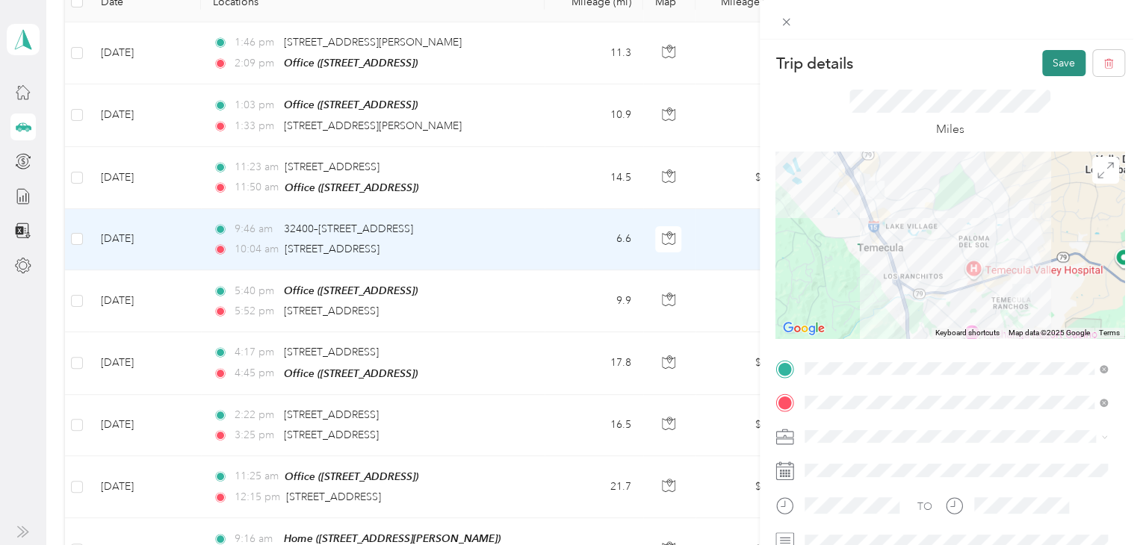
click at [1051, 72] on button "Save" at bounding box center [1063, 63] width 43 height 26
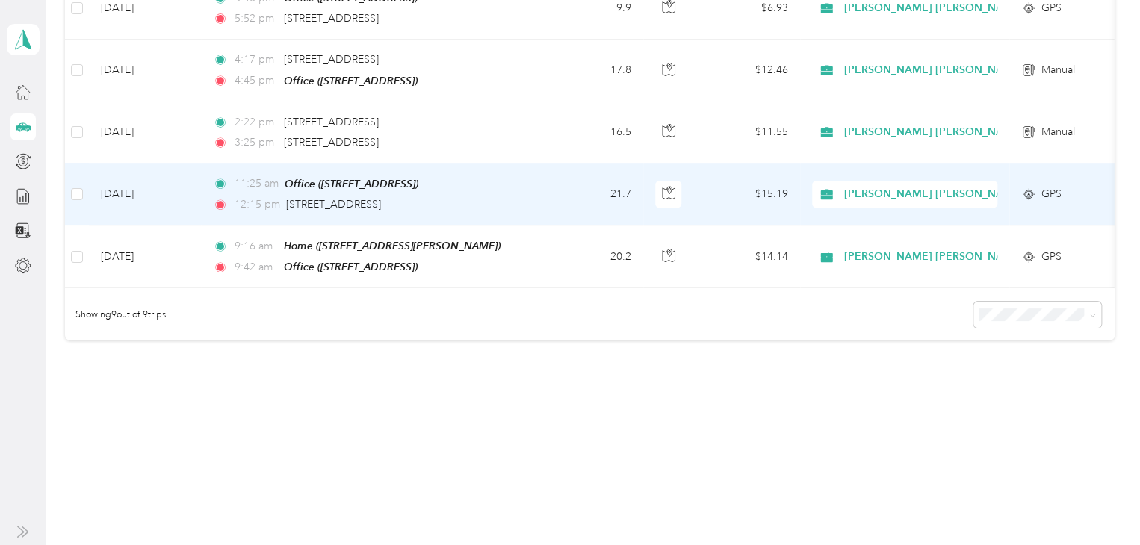
scroll to position [374, 0]
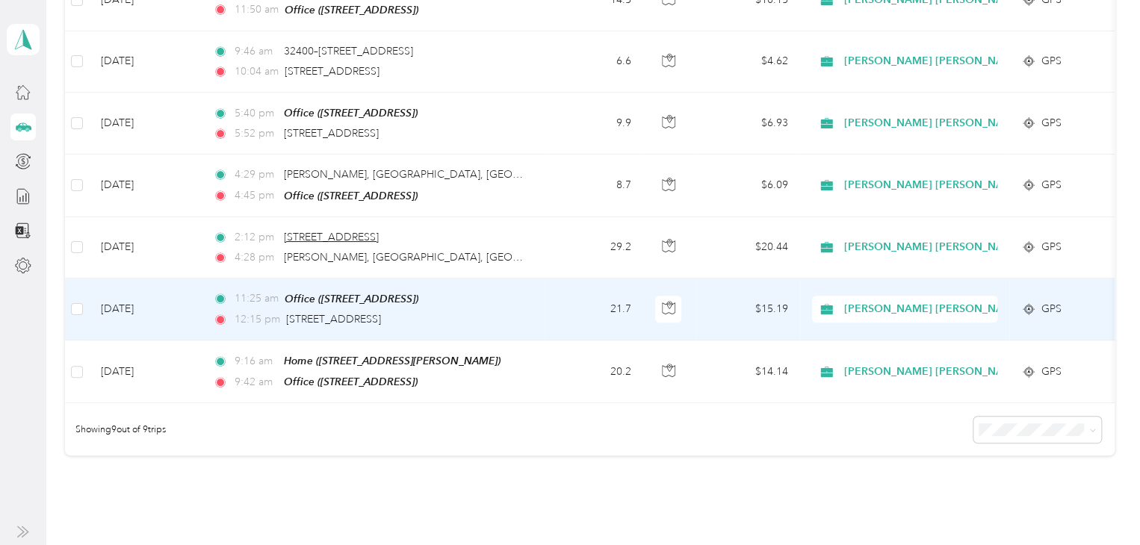
scroll to position [379, 0]
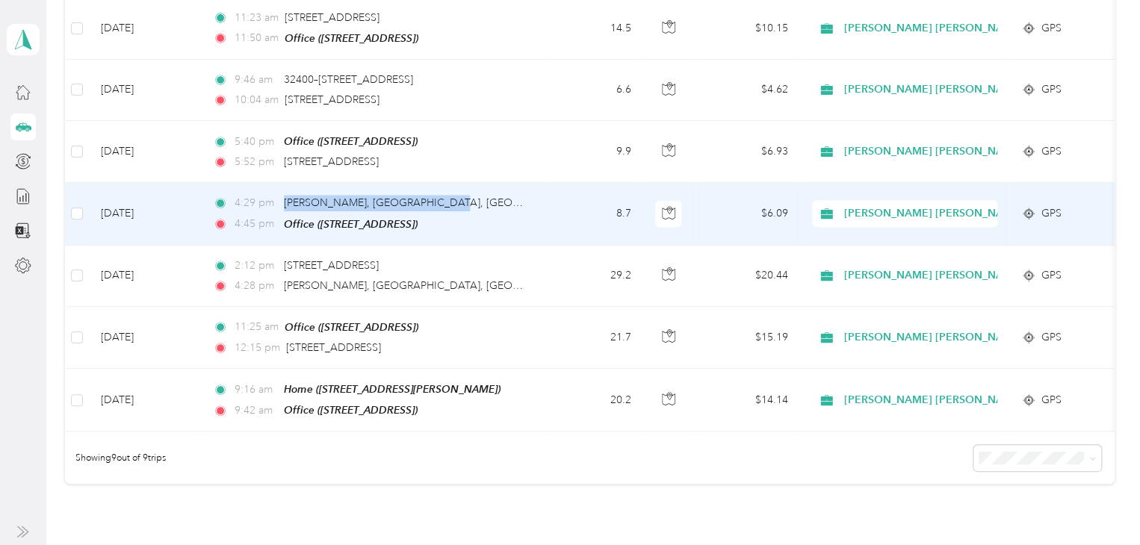
drag, startPoint x: 430, startPoint y: 198, endPoint x: 281, endPoint y: 197, distance: 149.4
click at [281, 197] on div "4:29 pm Goetz Rd, Sun City, Perris, CA" at bounding box center [370, 203] width 314 height 16
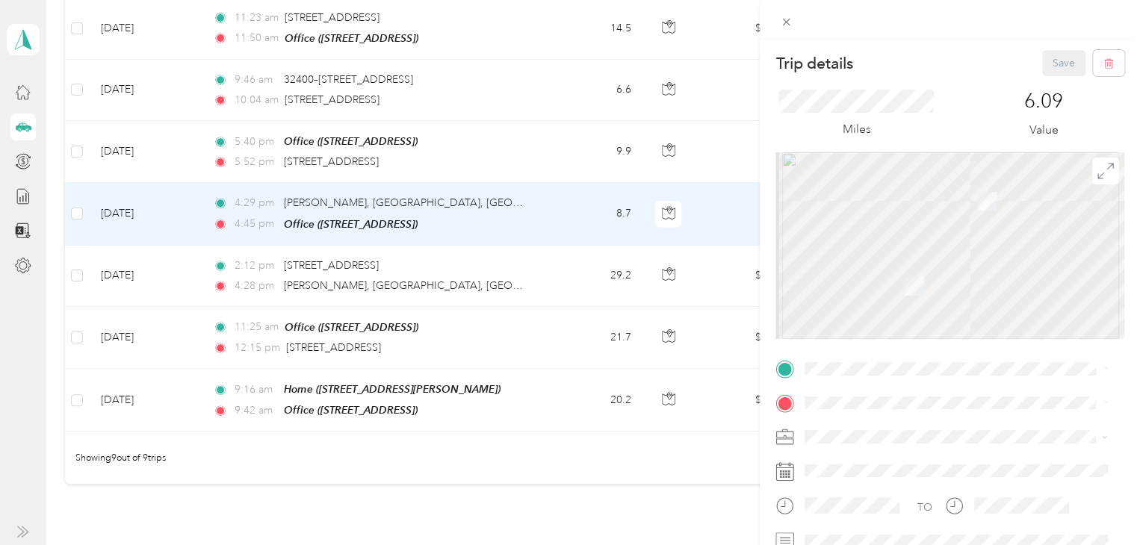
click at [539, 285] on div "Trip details Save This trip cannot be edited because it is either under review,…" at bounding box center [570, 272] width 1140 height 545
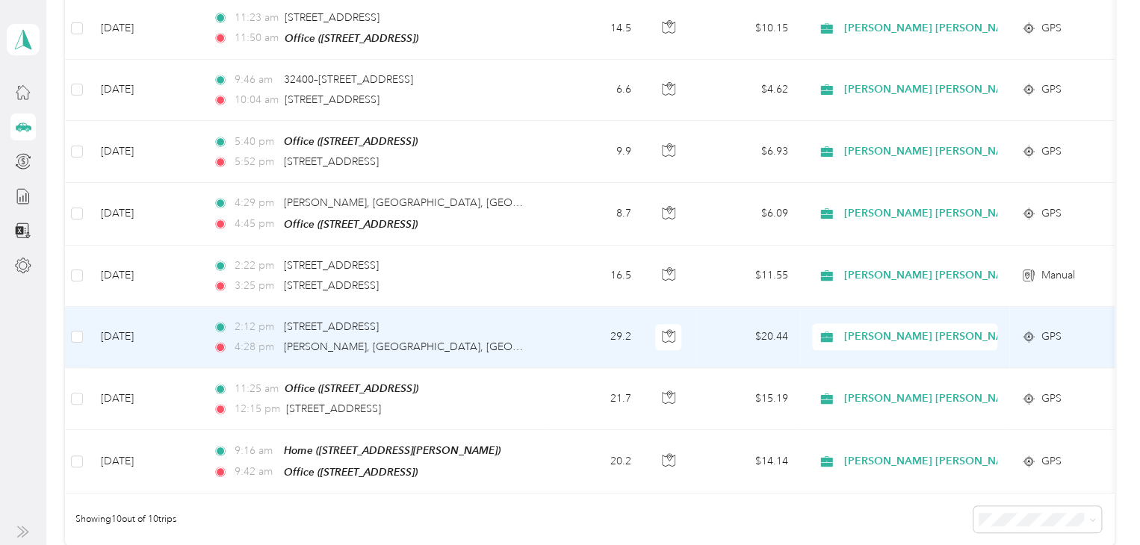
click at [69, 329] on td at bounding box center [77, 337] width 24 height 61
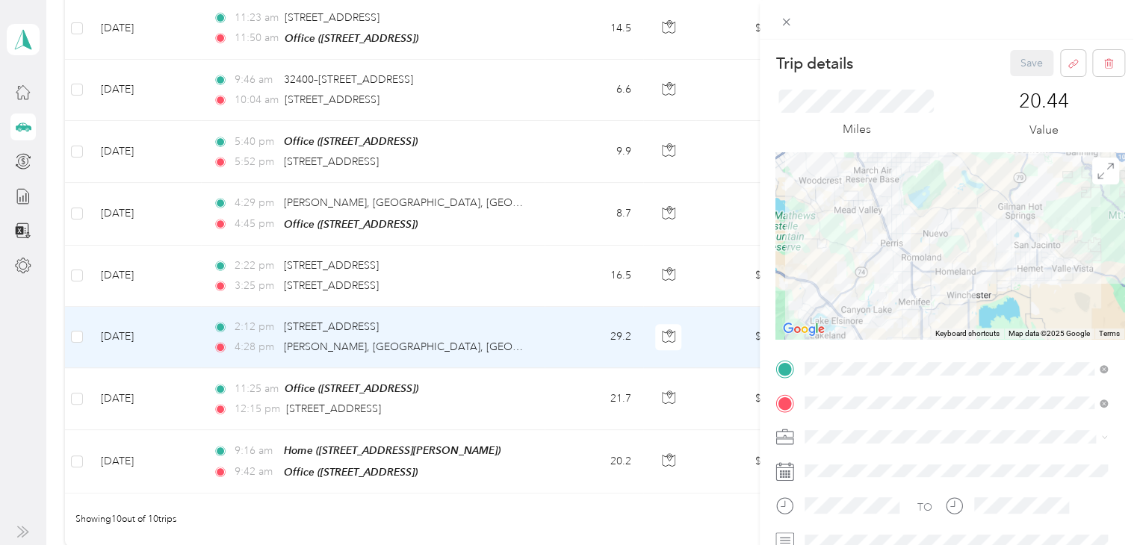
click at [72, 329] on div "Trip details Save This trip cannot be edited because it is either under review,…" at bounding box center [570, 272] width 1140 height 545
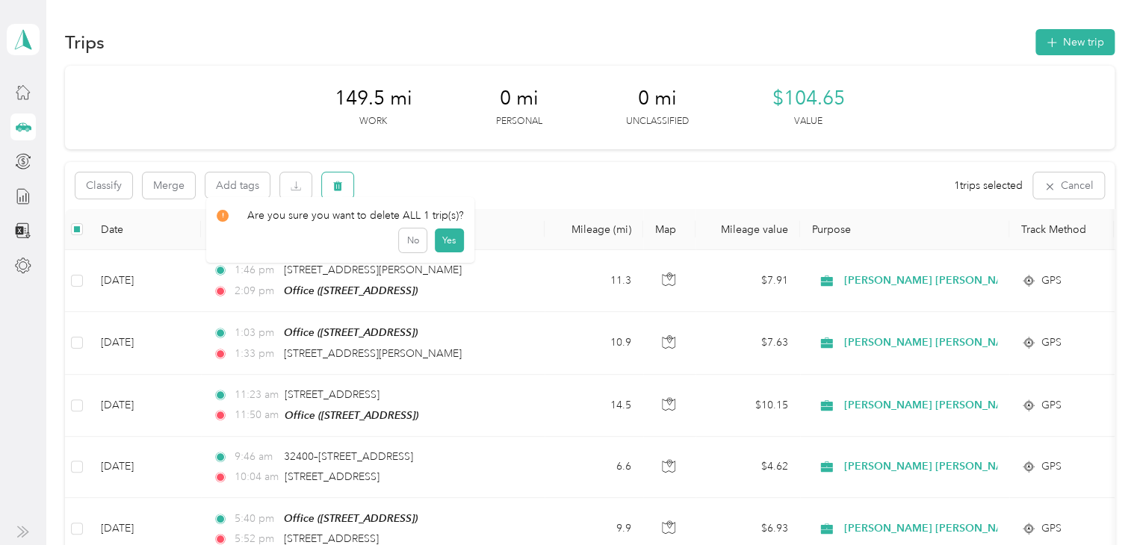
click at [345, 186] on button "button" at bounding box center [337, 186] width 31 height 26
click at [451, 243] on button "Yes" at bounding box center [448, 248] width 29 height 24
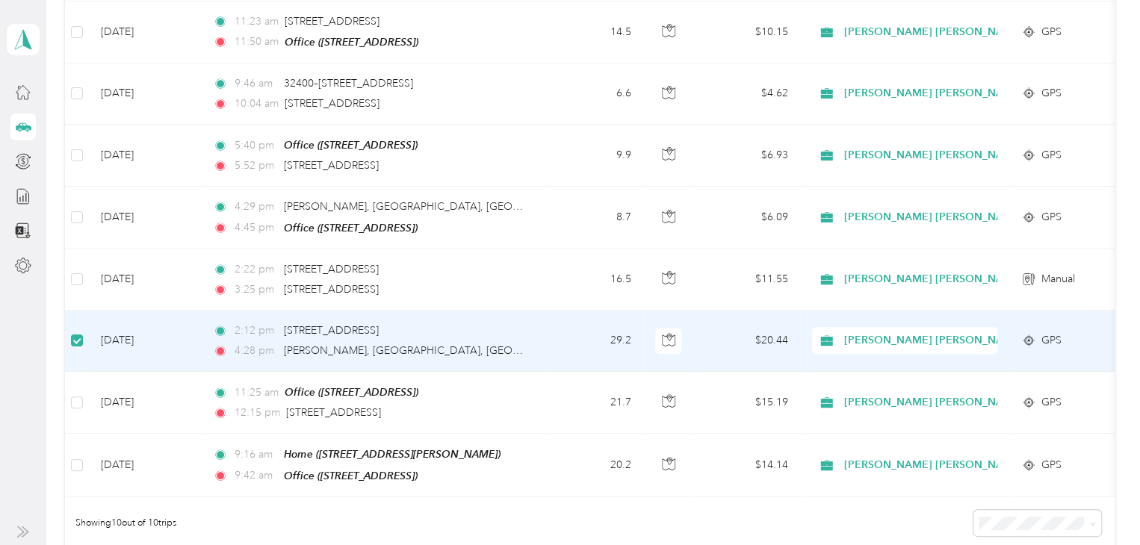
scroll to position [374, 0]
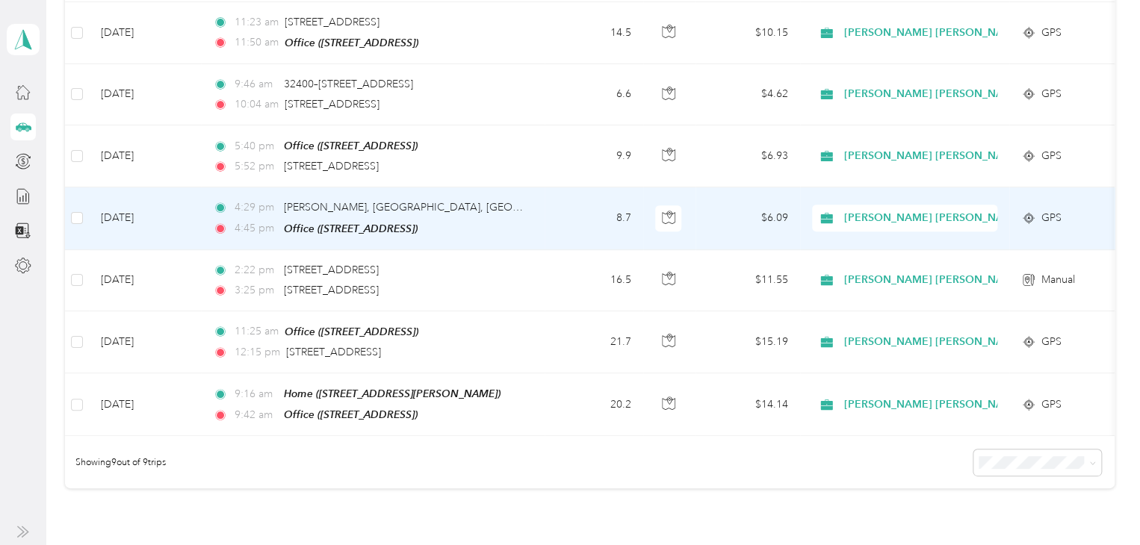
click at [468, 214] on div "4:29 pm [PERSON_NAME][GEOGRAPHIC_DATA] 4:45 pm Office ([STREET_ADDRESS])" at bounding box center [370, 217] width 314 height 37
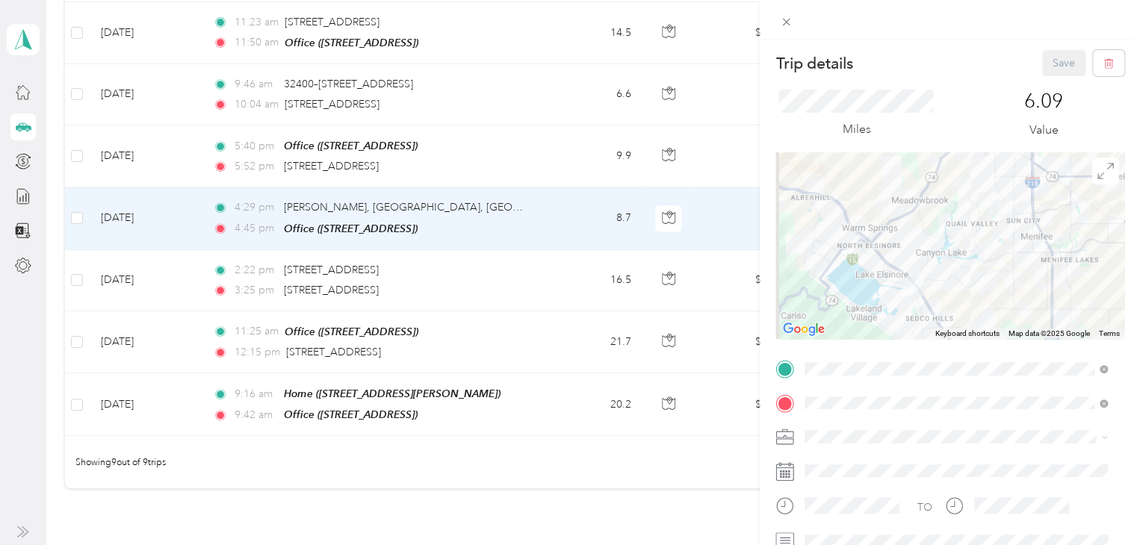
click at [481, 279] on div "Trip details Save This trip cannot be edited because it is either under review,…" at bounding box center [570, 272] width 1140 height 545
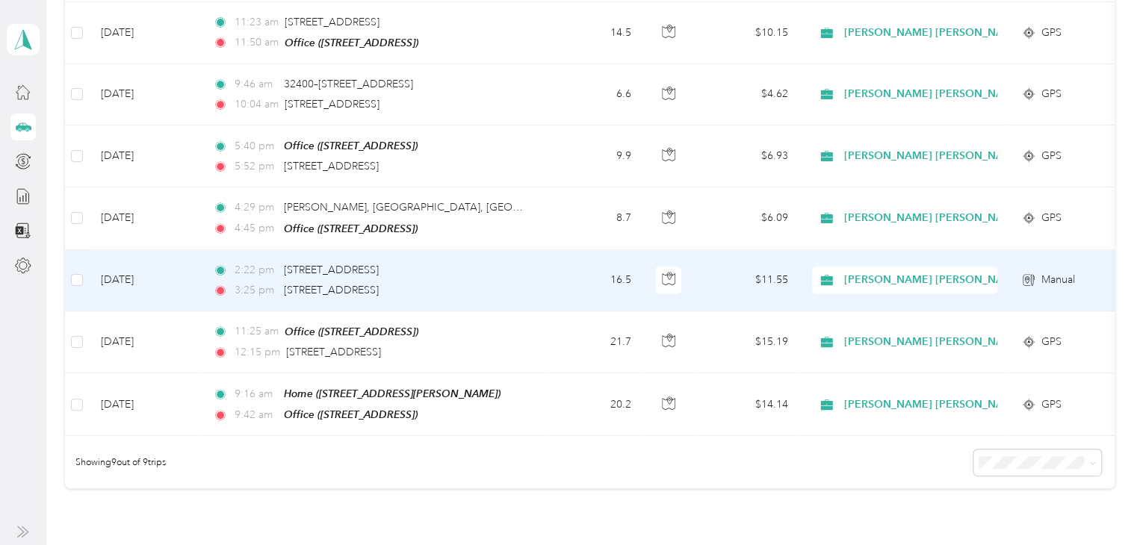
click at [481, 282] on div "3:25 pm [STREET_ADDRESS]" at bounding box center [370, 290] width 314 height 16
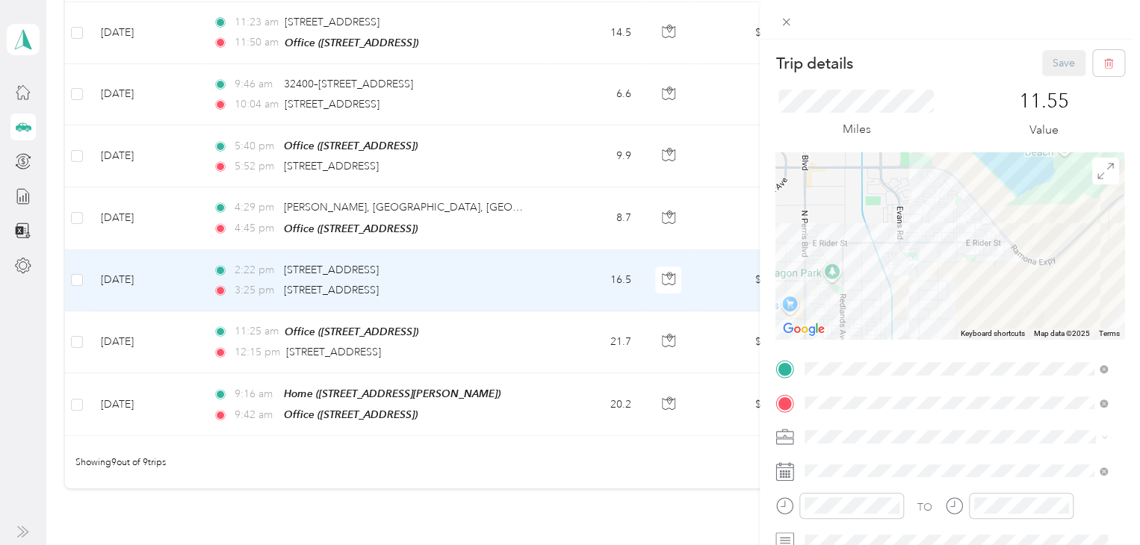
drag, startPoint x: 832, startPoint y: 243, endPoint x: 905, endPoint y: 322, distance: 107.3
click at [911, 350] on div "Trip details Save This trip cannot be edited because it is either under review,…" at bounding box center [949, 384] width 349 height 668
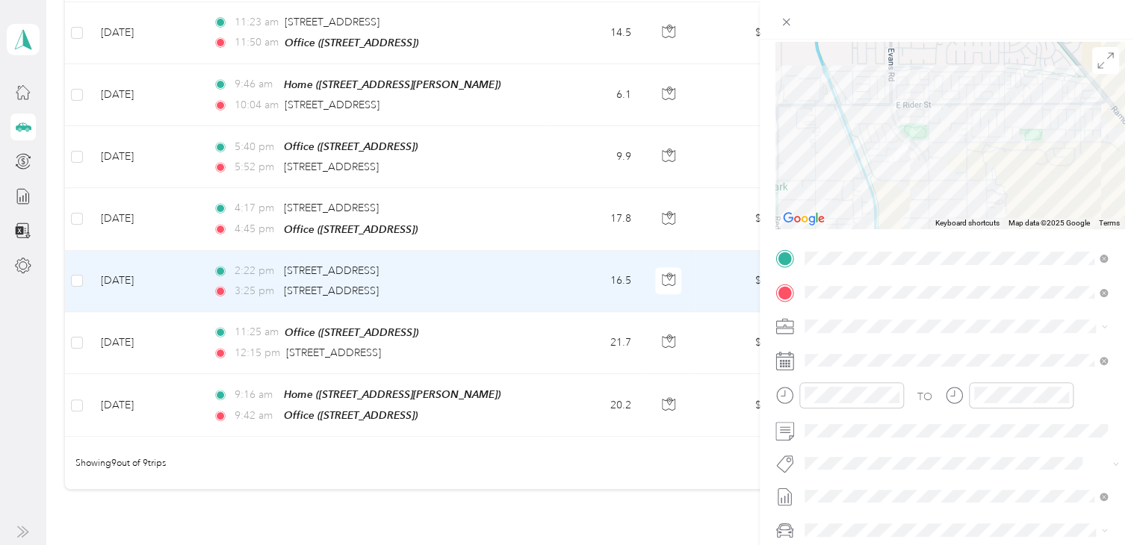
scroll to position [149, 0]
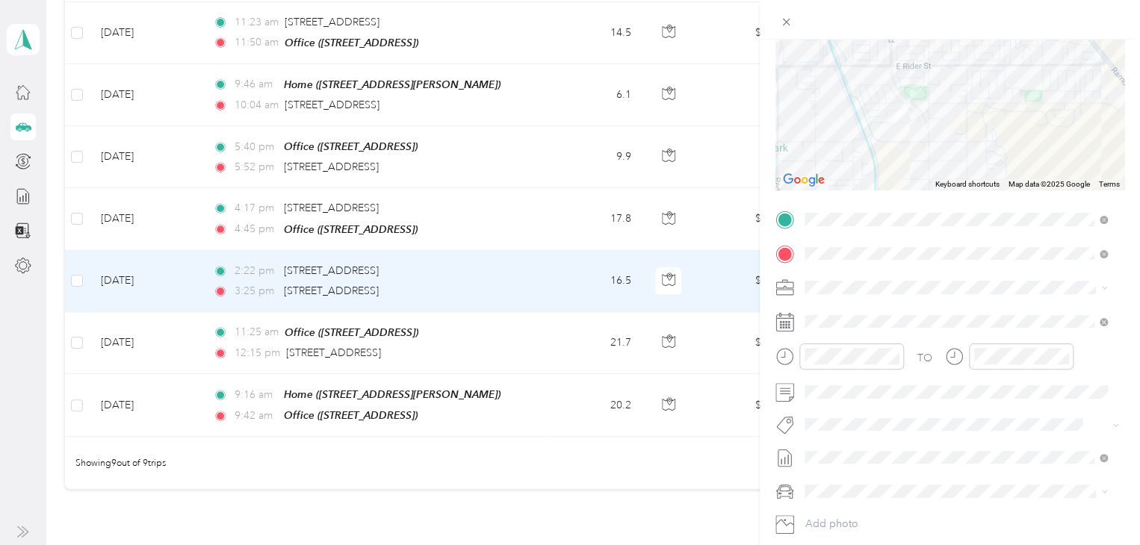
click at [365, 199] on div "Trip details Save This trip cannot be edited because it is either under review,…" at bounding box center [570, 272] width 1140 height 545
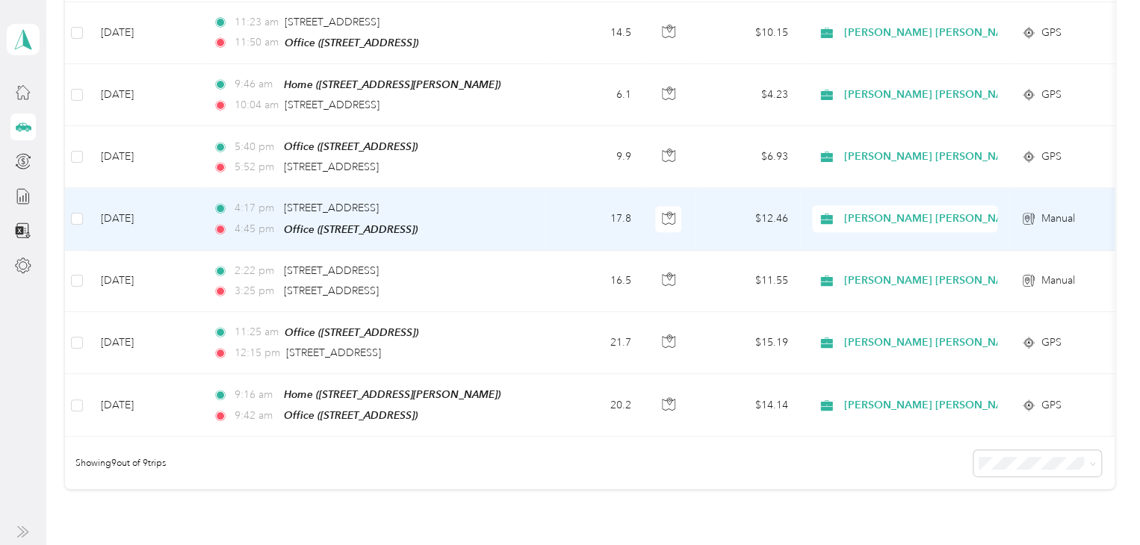
click at [471, 201] on div "4:17 pm 2962 Sandgrouse Lane, Perris" at bounding box center [370, 208] width 314 height 16
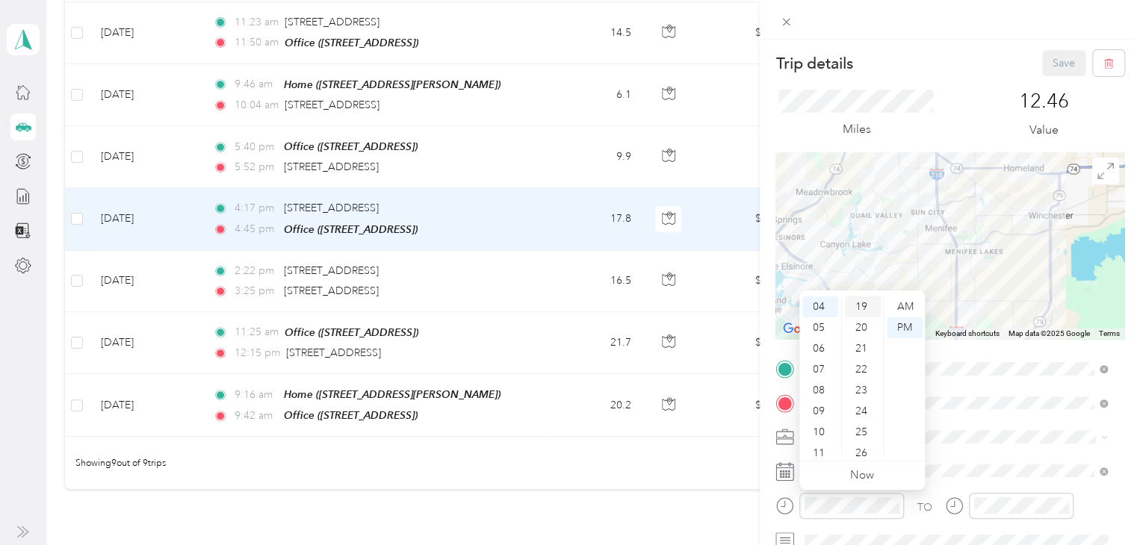
click at [868, 303] on div "19" at bounding box center [863, 307] width 36 height 21
click at [864, 341] on div "19" at bounding box center [863, 348] width 36 height 21
click at [963, 105] on div "12.46 Value" at bounding box center [1043, 115] width 161 height 50
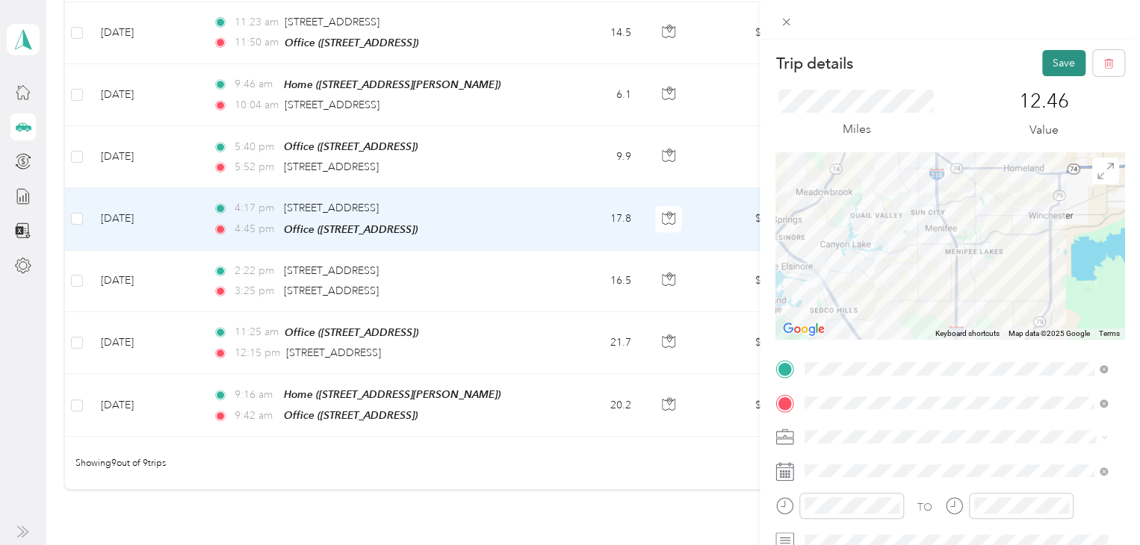
click at [1042, 62] on button "Save" at bounding box center [1063, 63] width 43 height 26
